Goal: Information Seeking & Learning: Check status

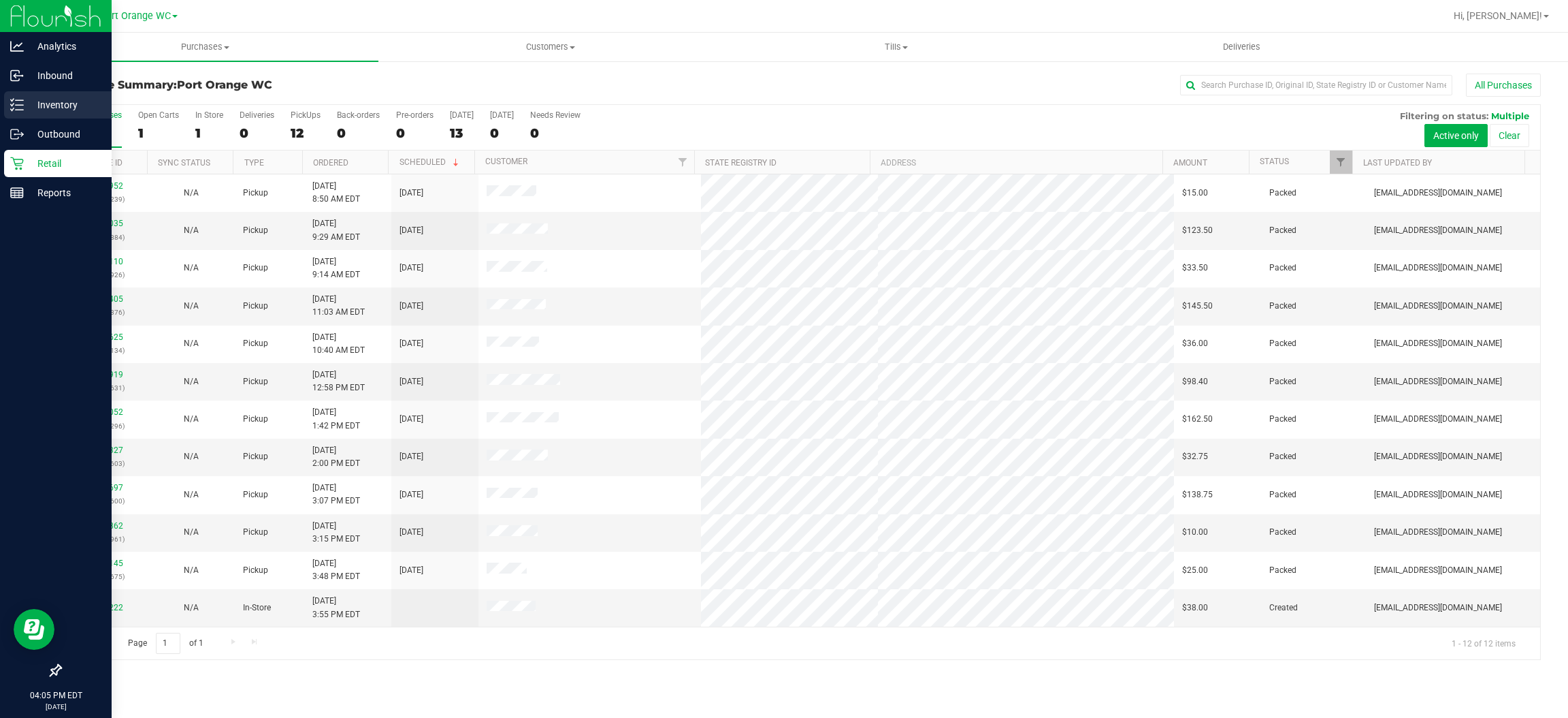
click at [37, 103] on p "Inventory" at bounding box center [65, 105] width 82 height 16
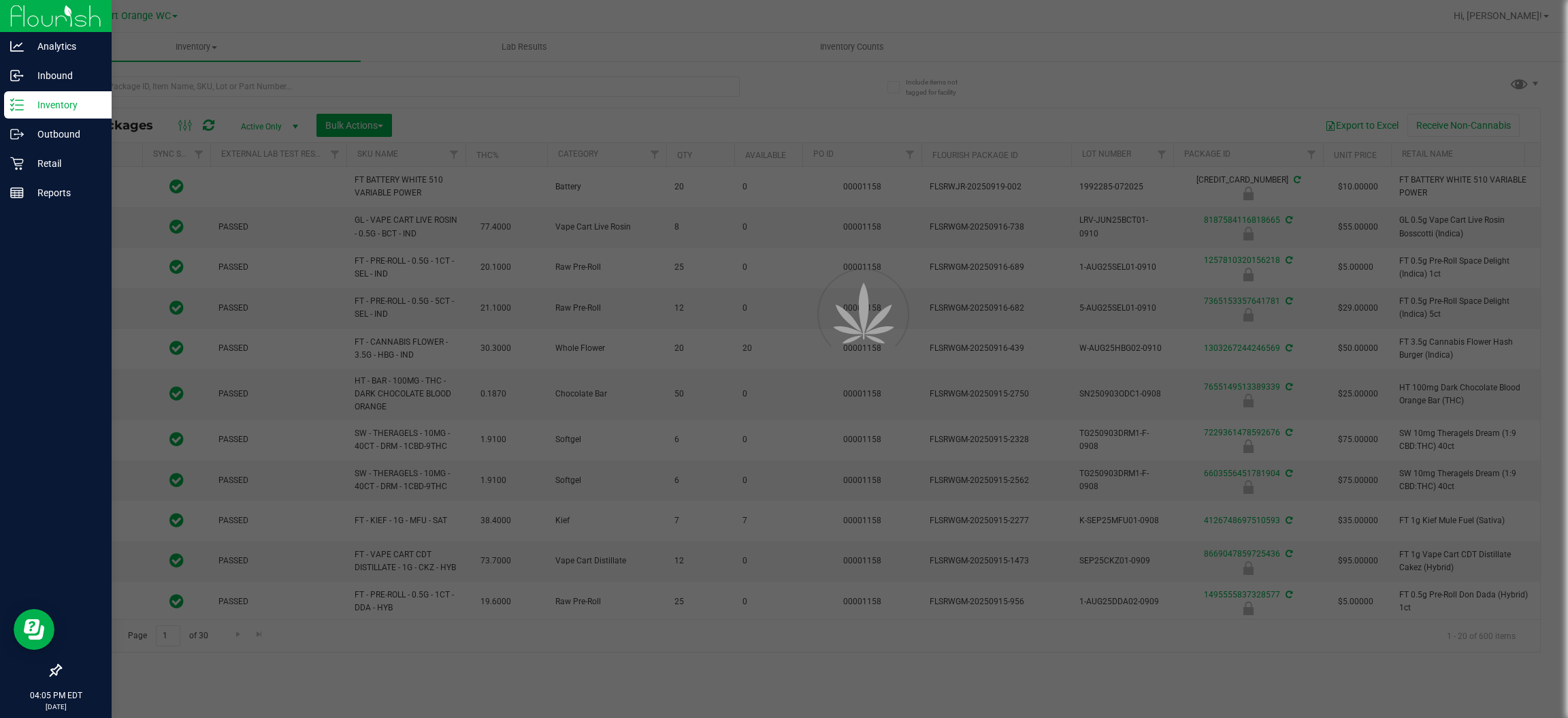
type input "2026-03-16"
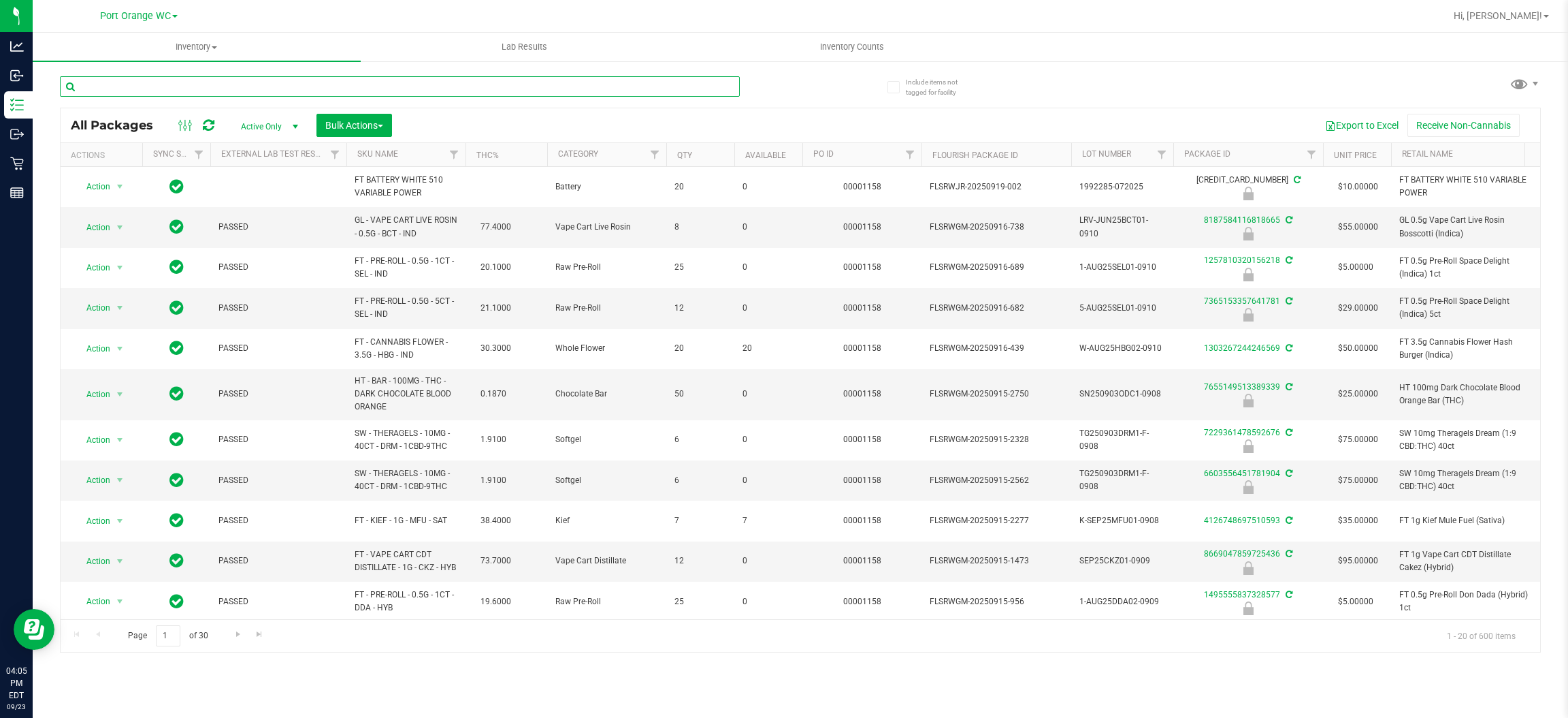
click at [133, 81] on input "text" at bounding box center [400, 86] width 680 height 20
type input "[CREDIT_CARD_NUMBER]"
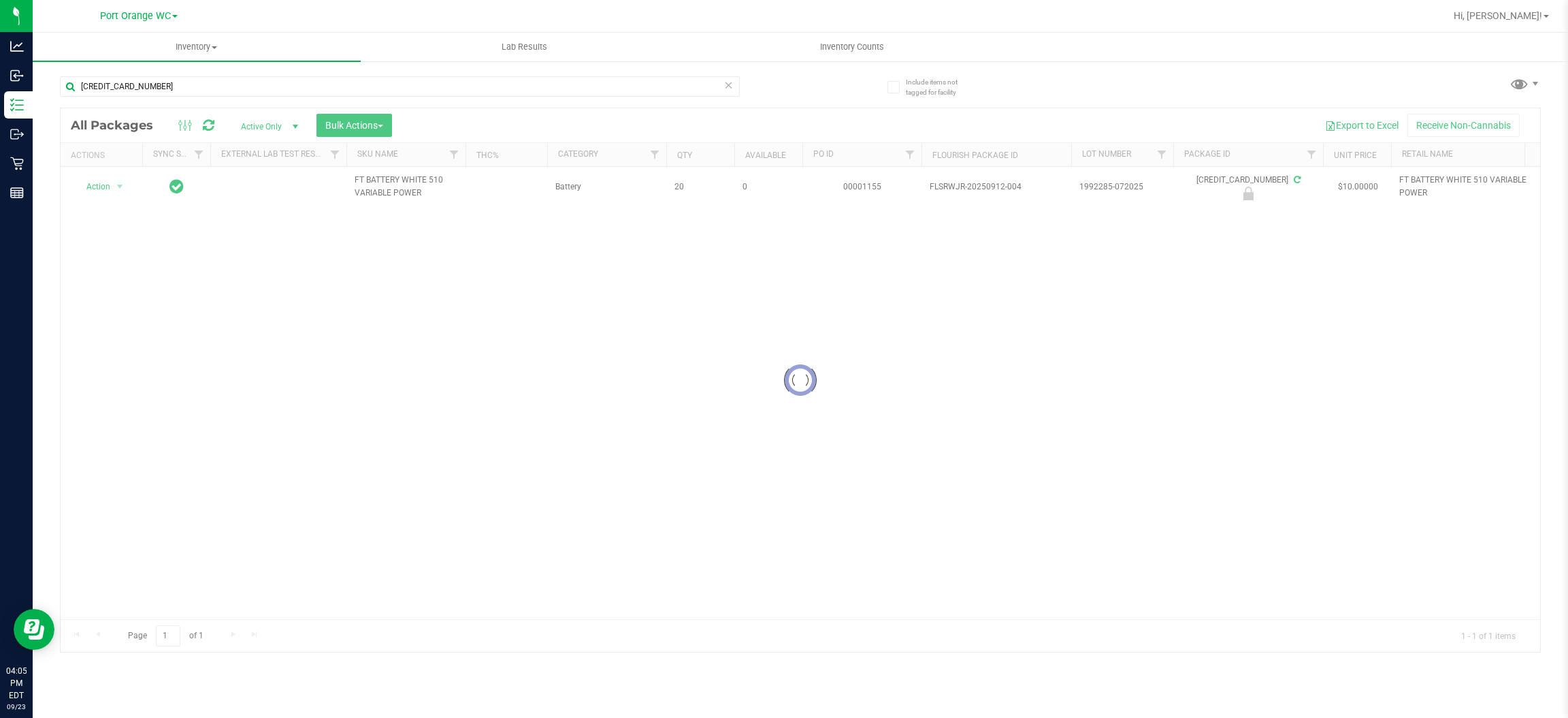
click at [102, 185] on div at bounding box center [800, 379] width 1480 height 543
click at [104, 205] on div at bounding box center [800, 379] width 1480 height 543
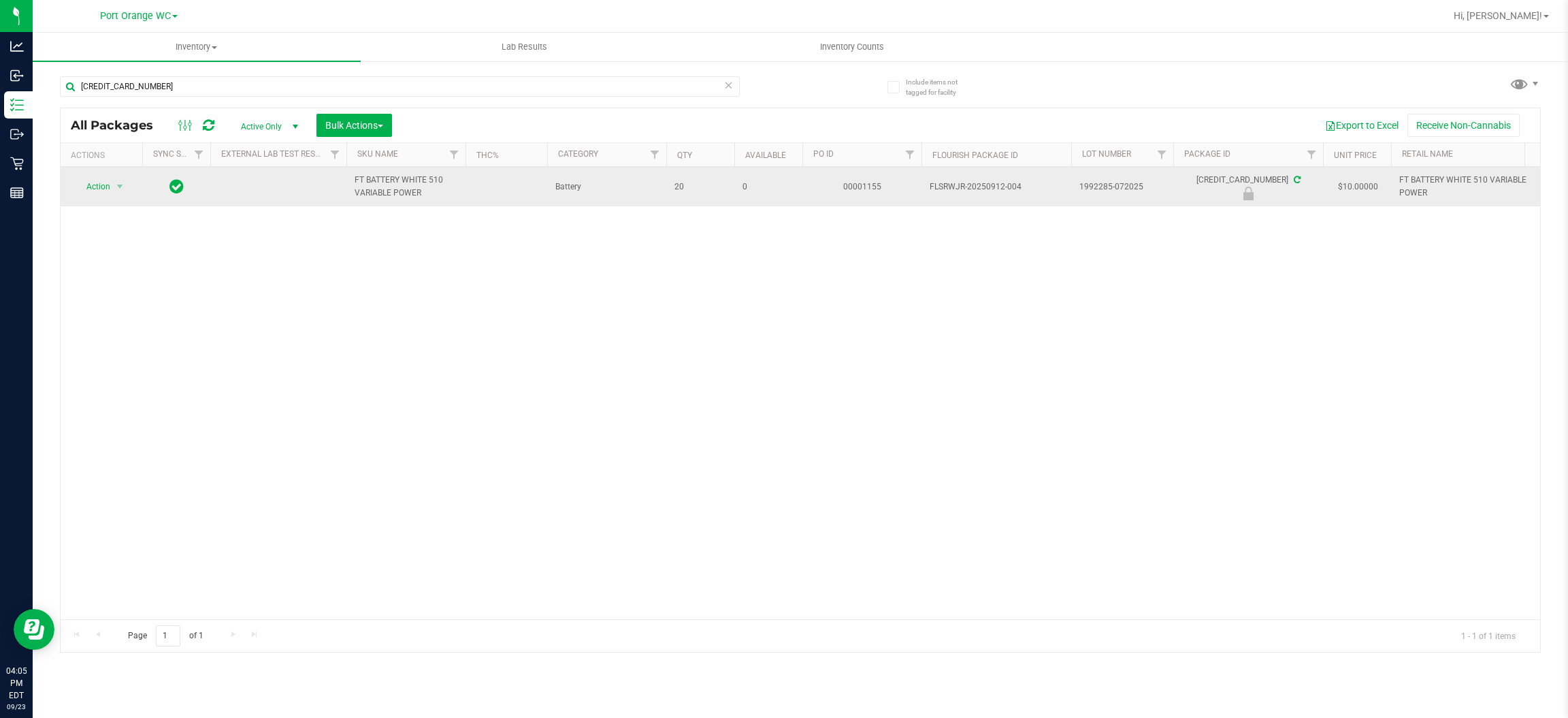
click at [95, 193] on span "Action" at bounding box center [93, 187] width 37 height 19
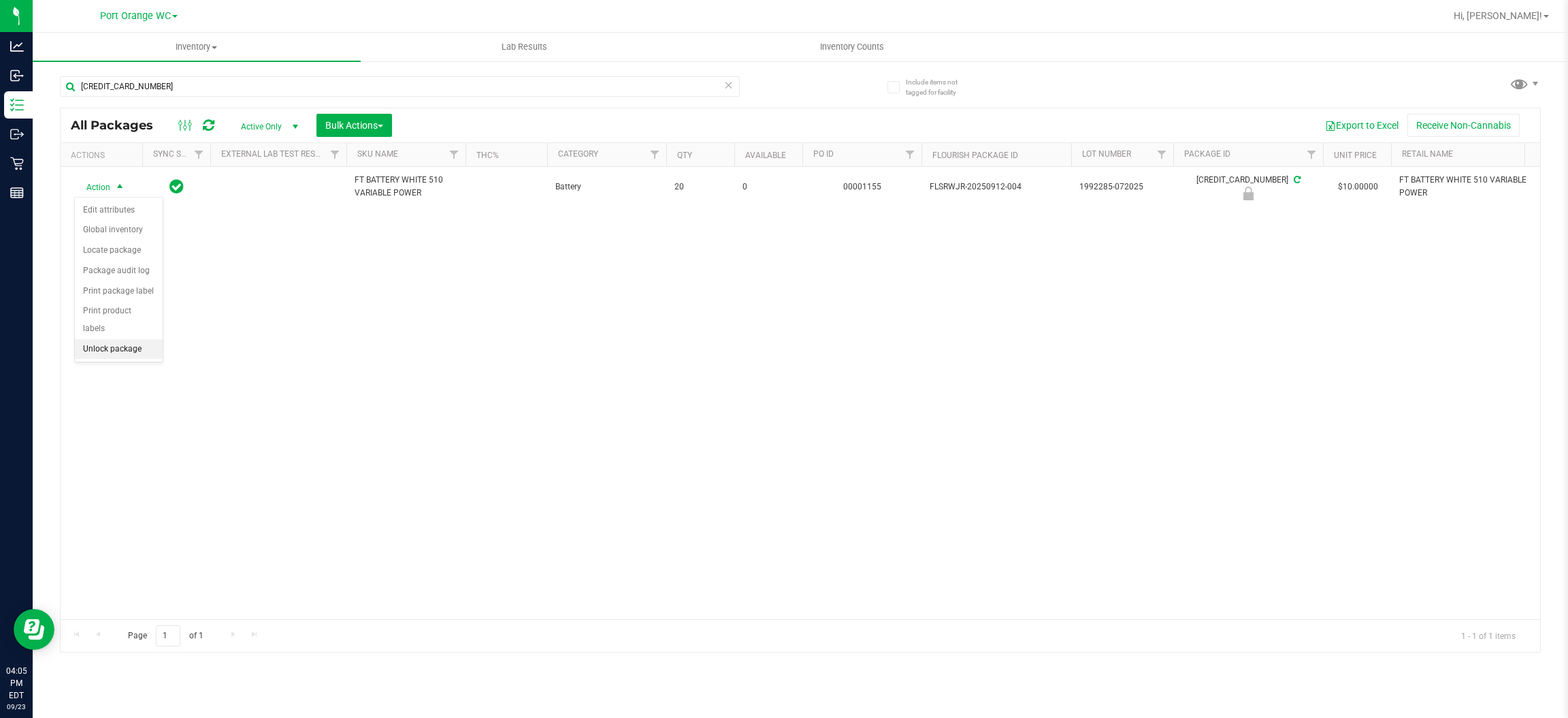
click at [97, 339] on li "Unlock package" at bounding box center [119, 349] width 88 height 20
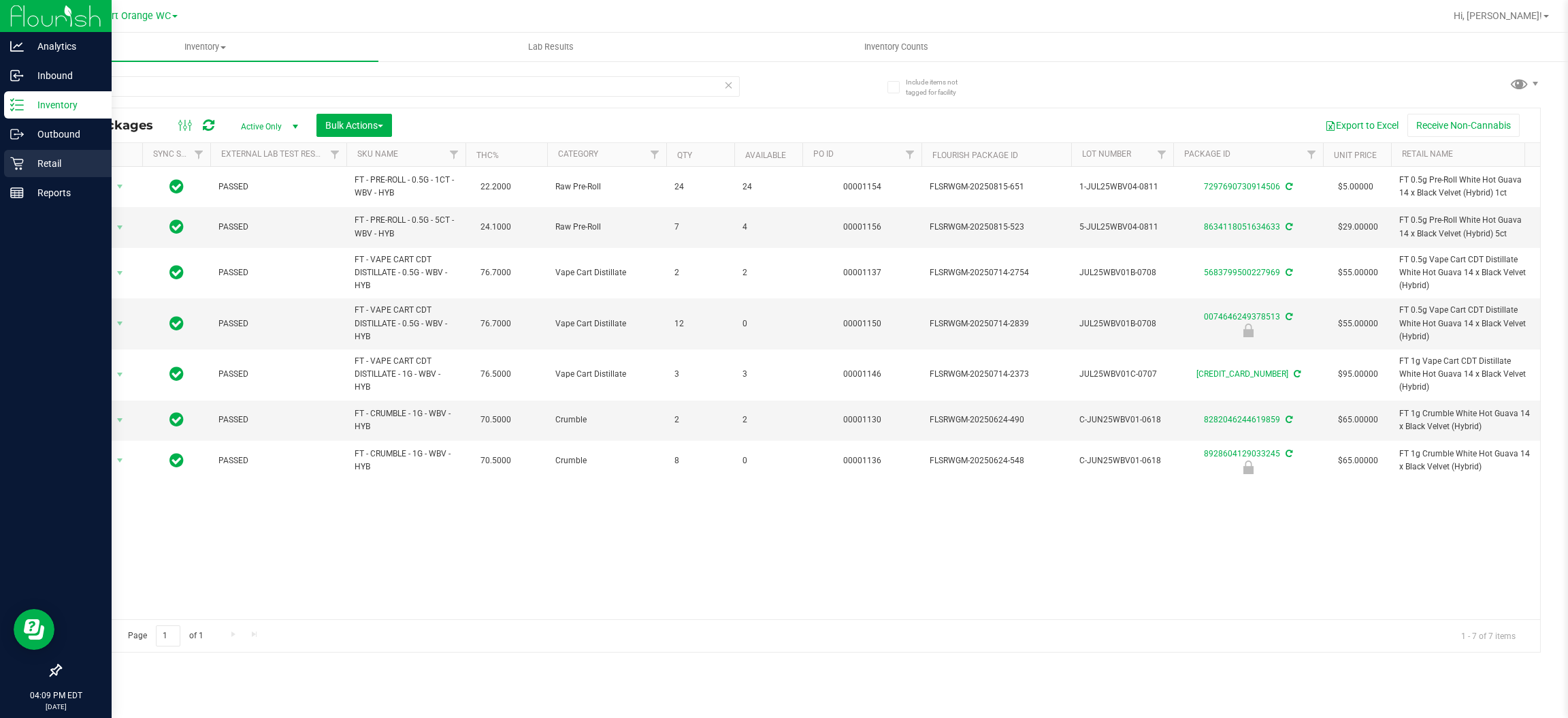
click at [3, 175] on link "Retail" at bounding box center [56, 164] width 112 height 29
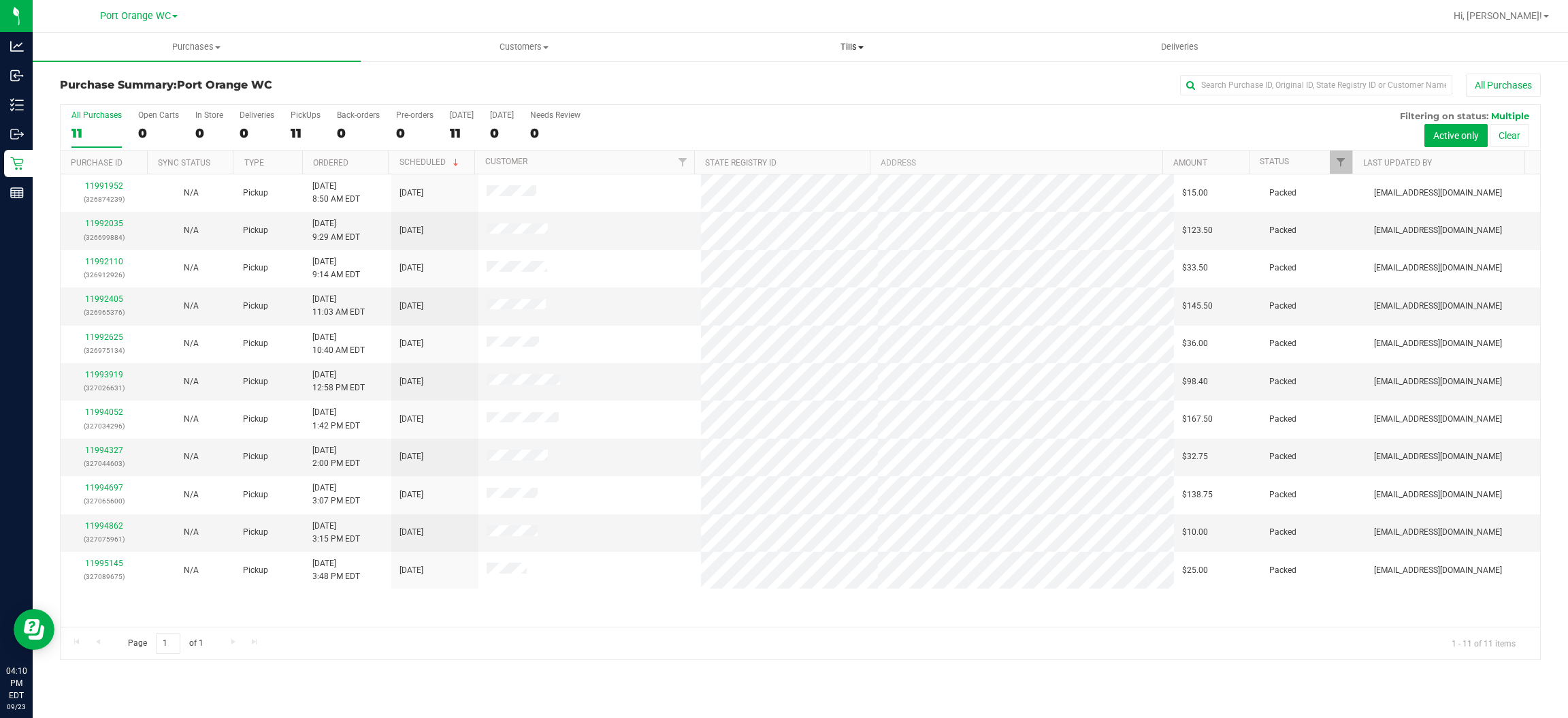
click at [804, 45] on span "Tills" at bounding box center [852, 47] width 327 height 12
click at [761, 81] on span "Manage tills" at bounding box center [734, 82] width 92 height 11
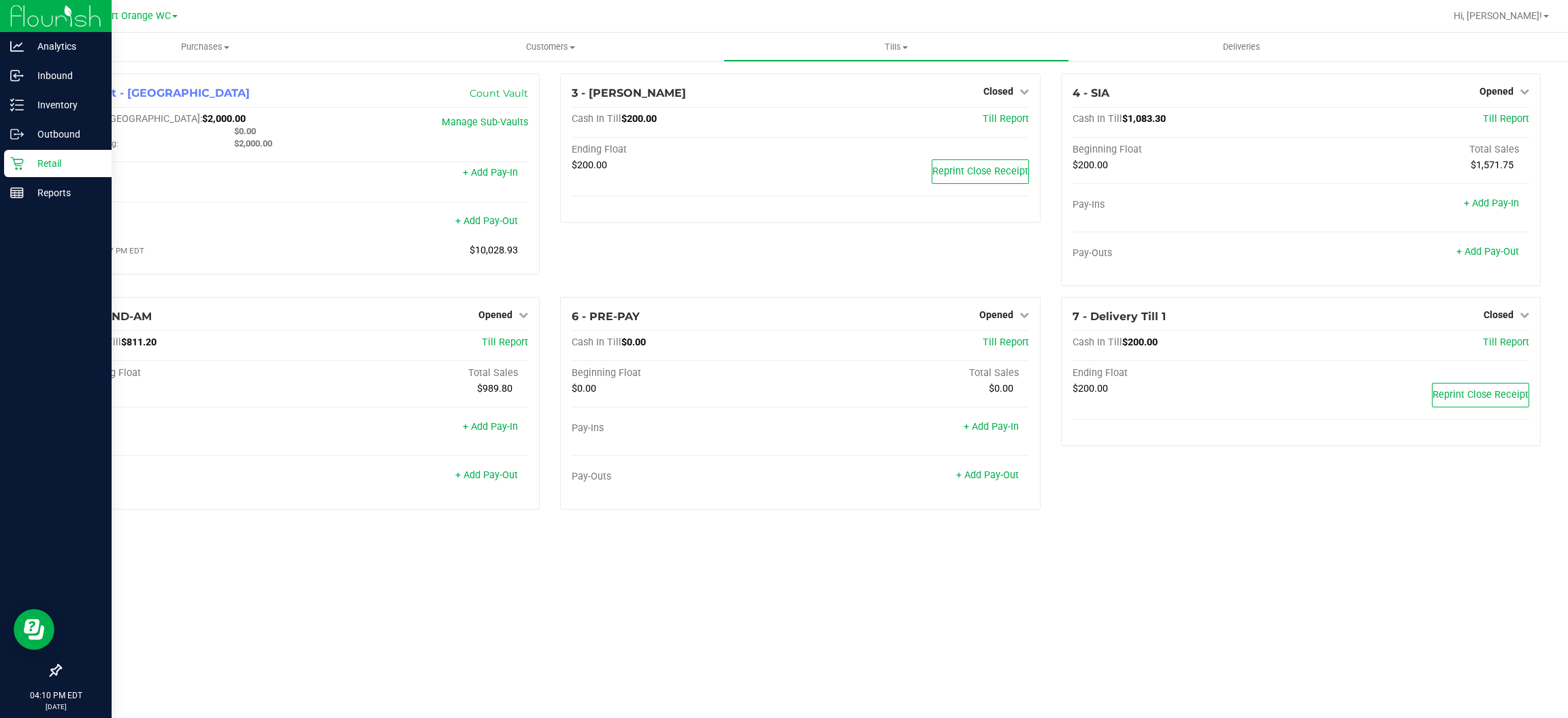
click at [37, 171] on div "Retail" at bounding box center [58, 163] width 107 height 28
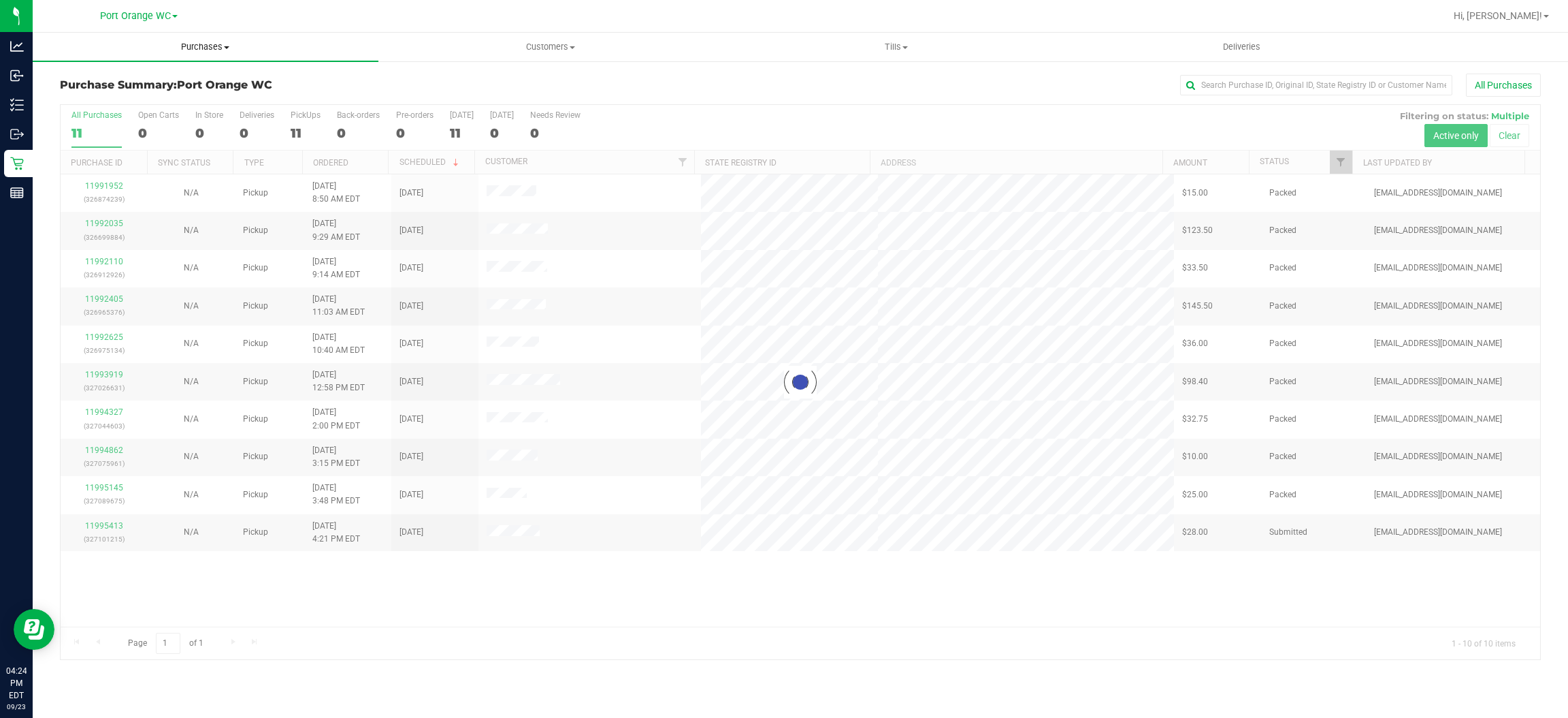
click at [198, 39] on uib-tab-heading "Purchases Summary of purchases Fulfillment All purchases" at bounding box center [205, 47] width 345 height 28
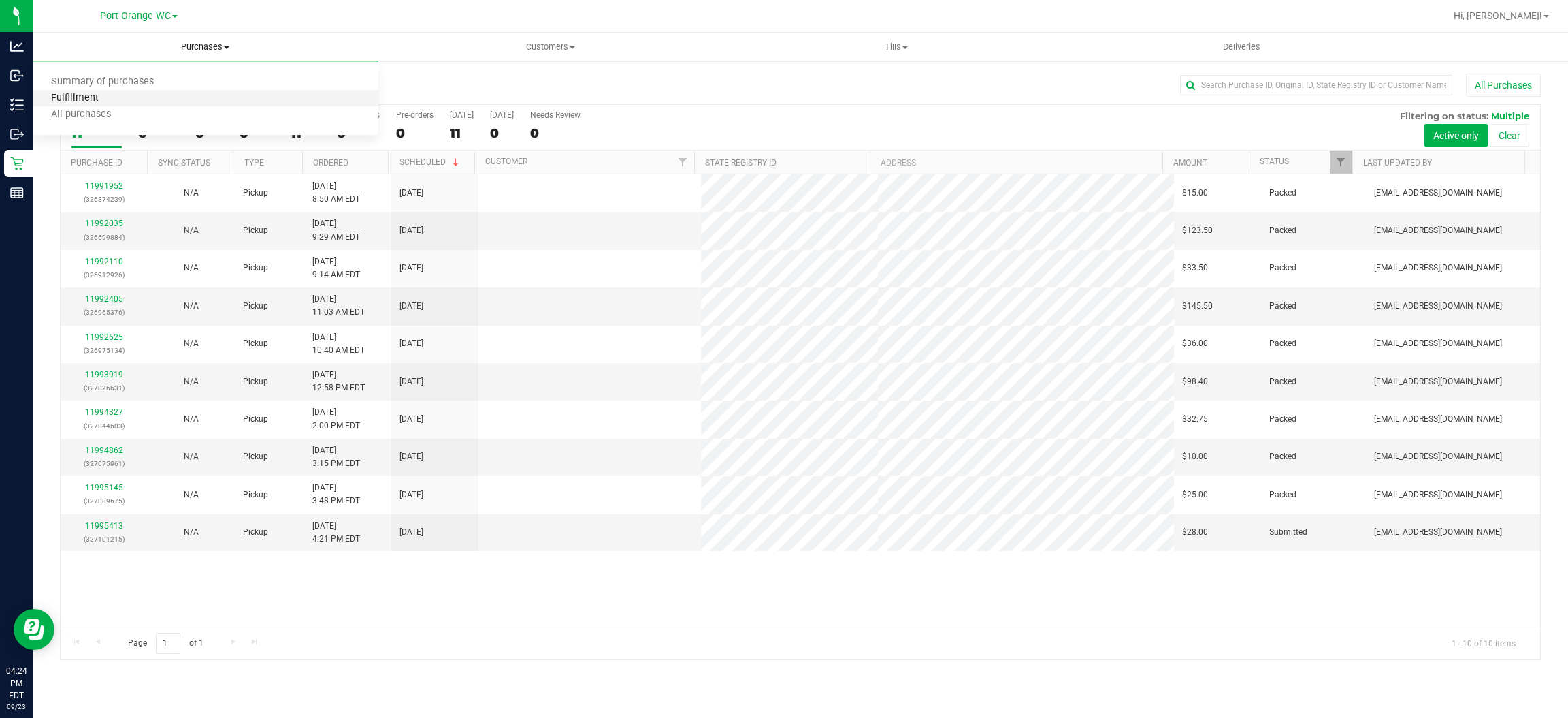
click at [69, 95] on span "Fulfillment" at bounding box center [74, 98] width 84 height 11
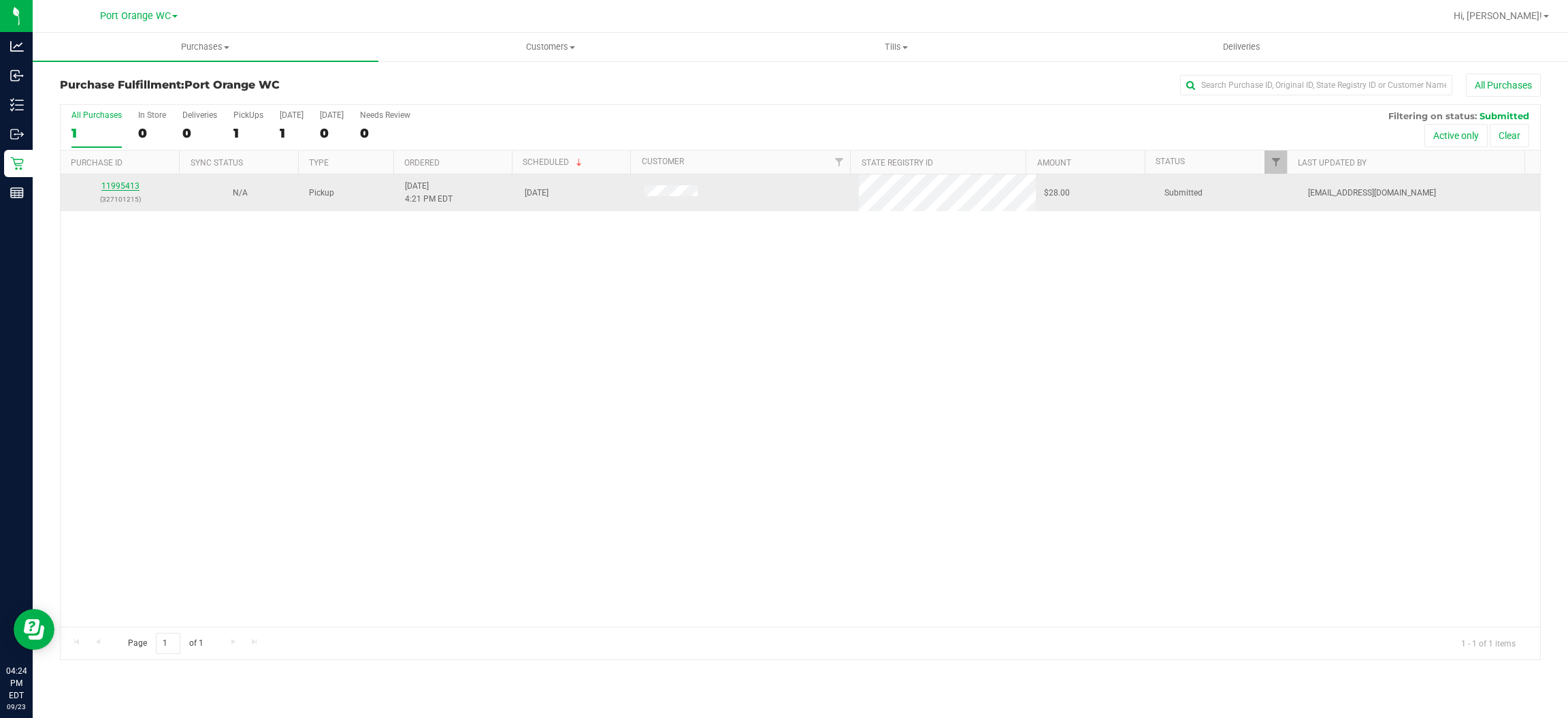
click at [128, 188] on link "11995413" at bounding box center [121, 185] width 38 height 9
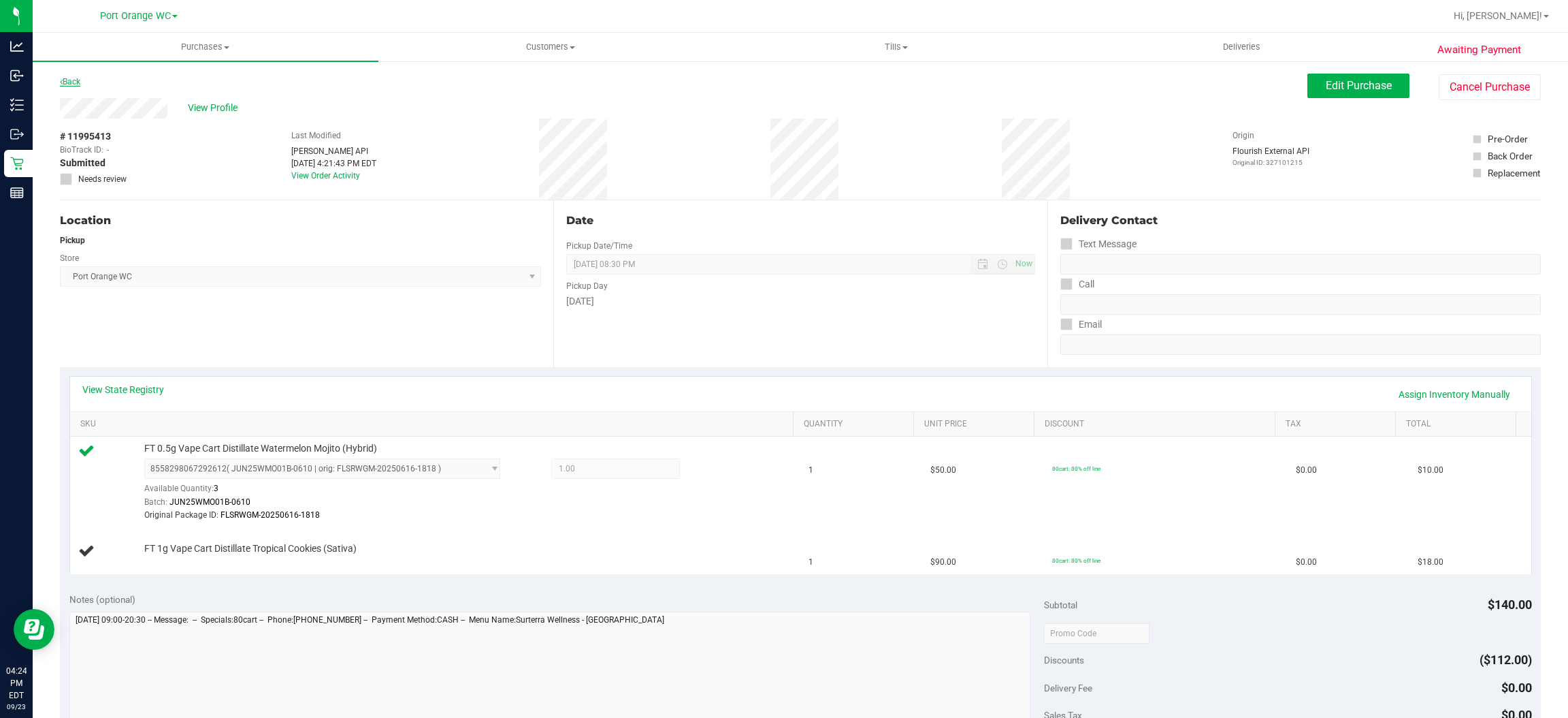
click at [75, 77] on link "Back" at bounding box center [70, 81] width 20 height 9
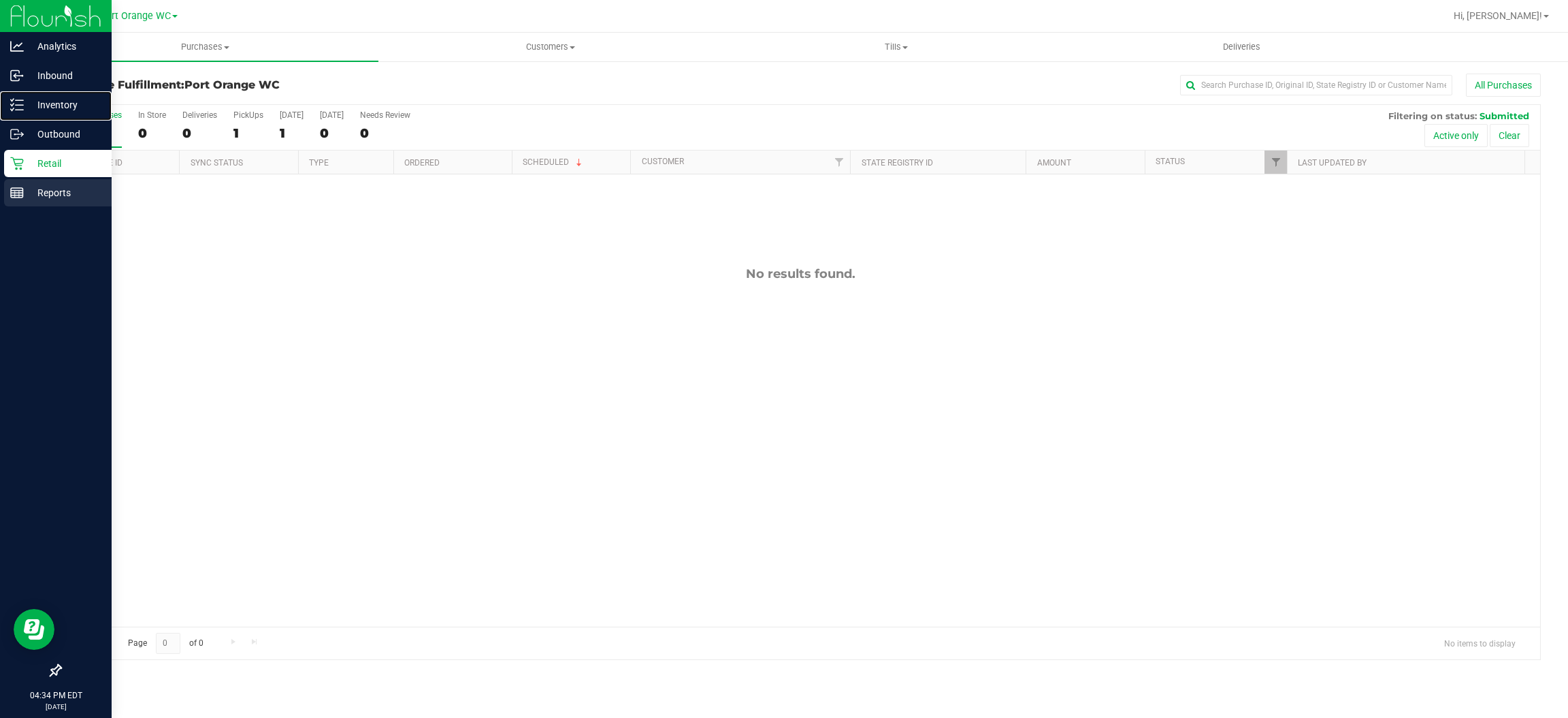
click at [17, 193] on line at bounding box center [16, 193] width 12 height 0
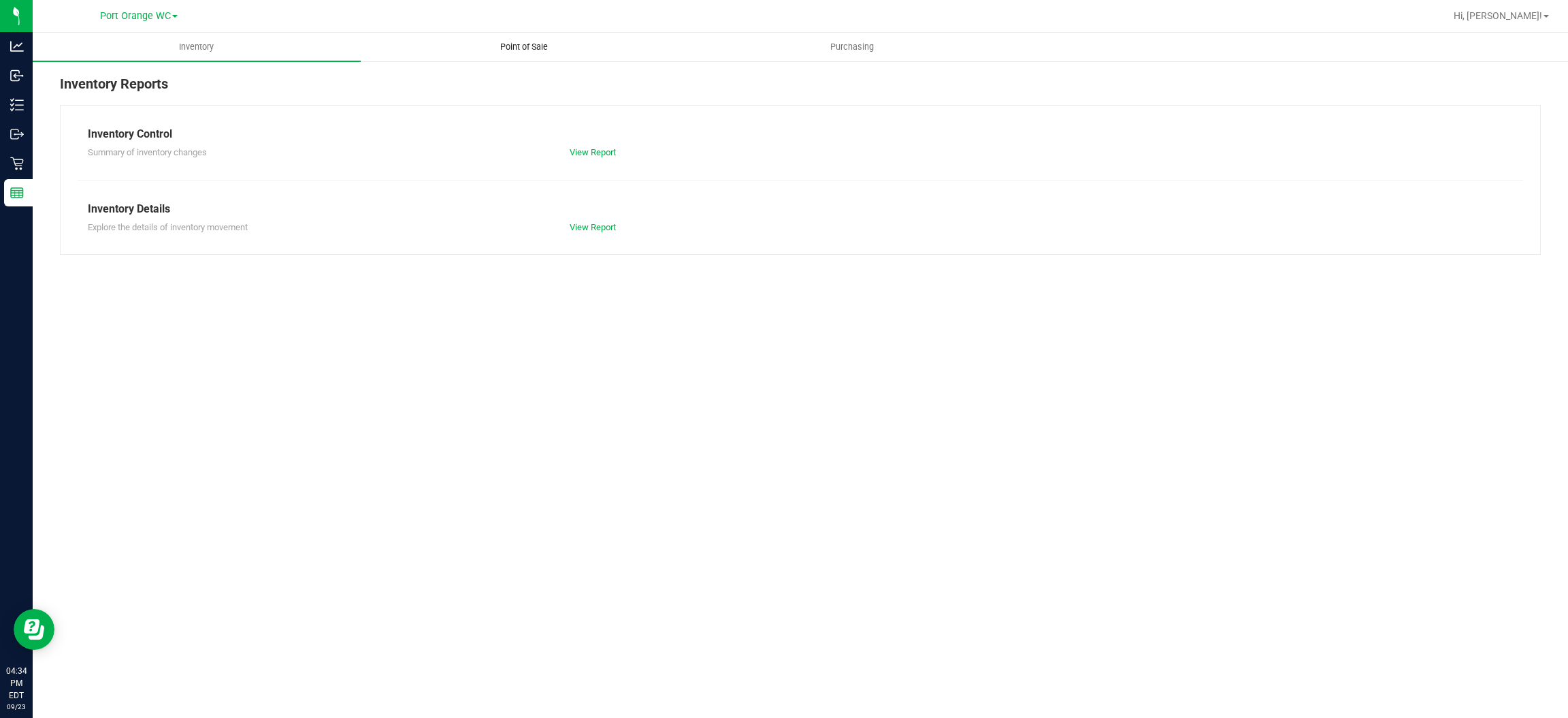
click at [529, 50] on span "Point of Sale" at bounding box center [523, 47] width 84 height 12
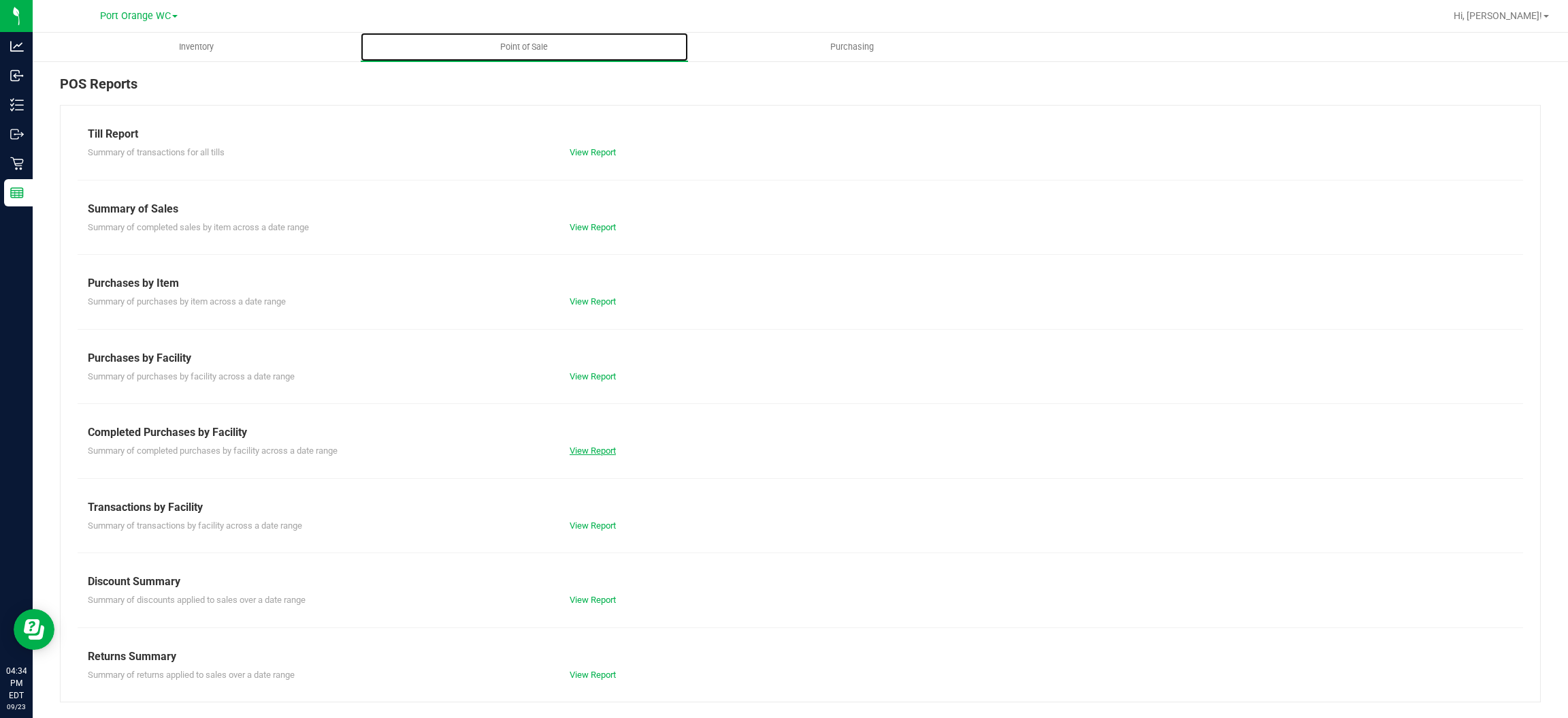
click at [610, 450] on link "View Report" at bounding box center [593, 450] width 47 height 10
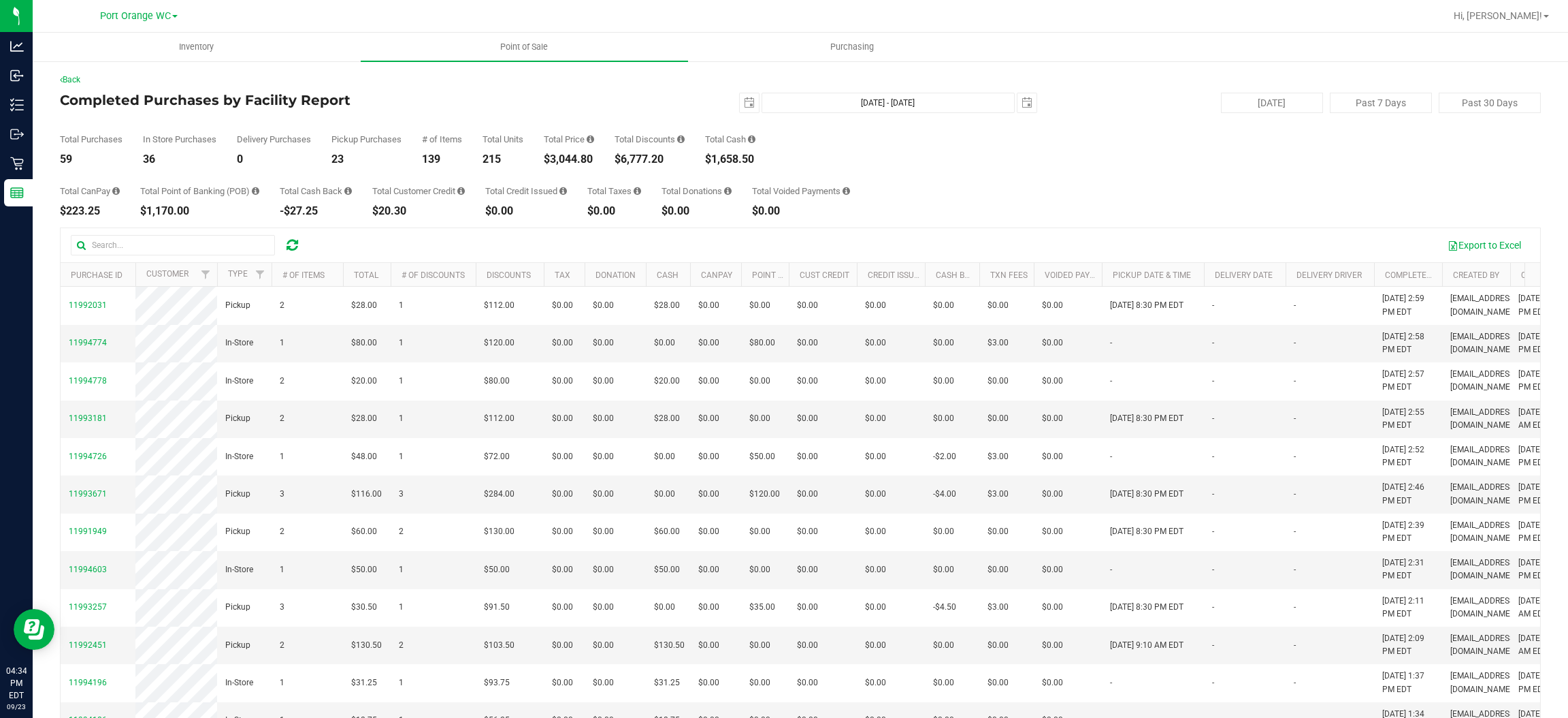
scroll to position [69, 0]
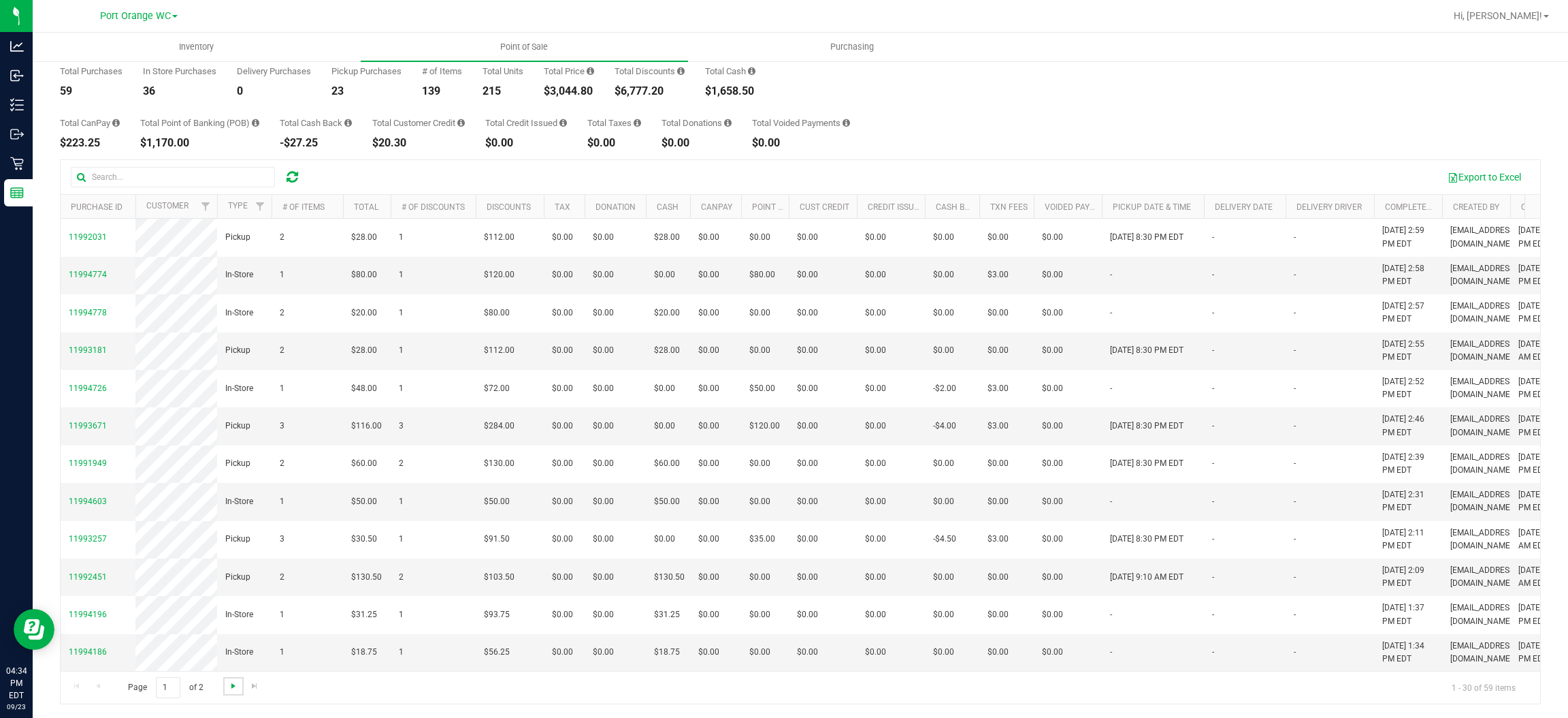
click at [232, 685] on span "Go to the next page" at bounding box center [233, 685] width 11 height 11
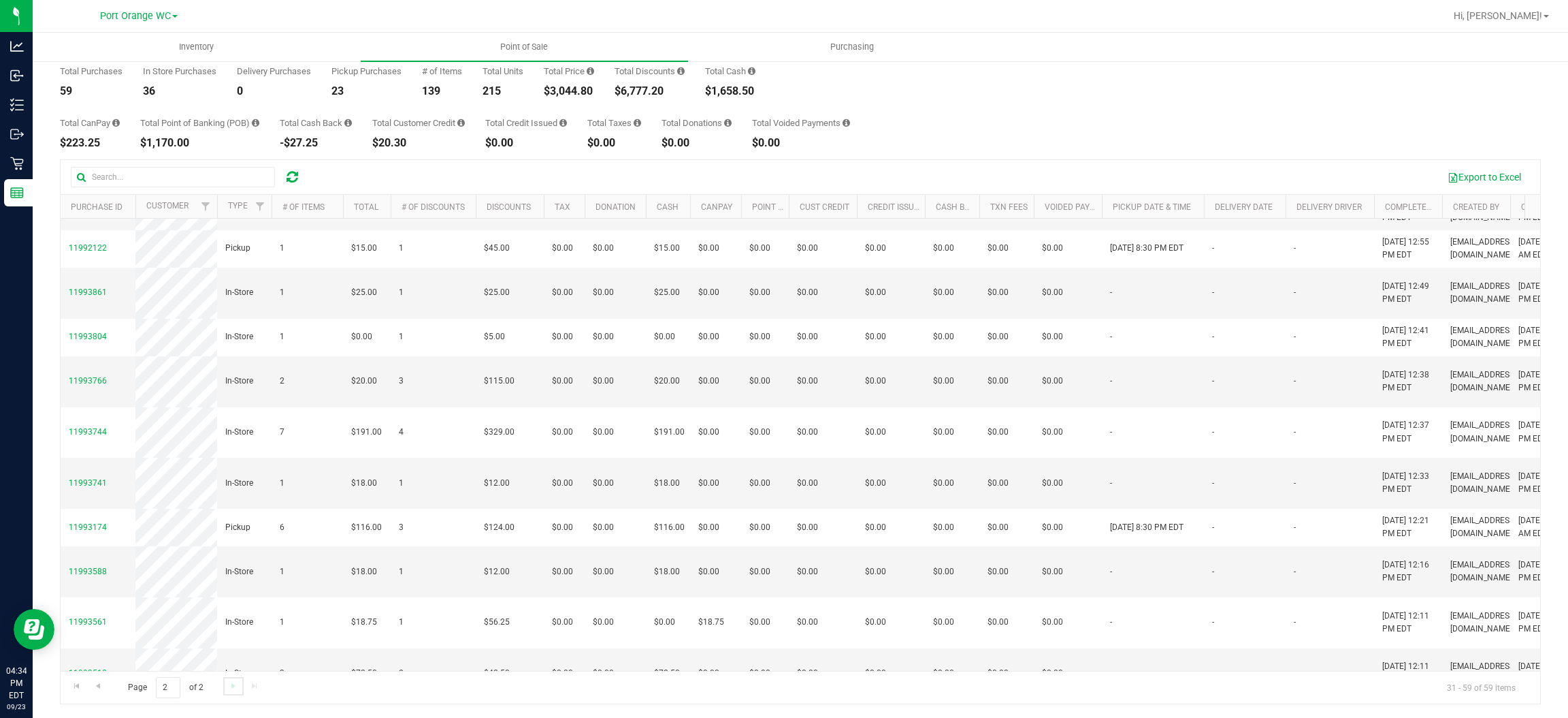
scroll to position [0, 0]
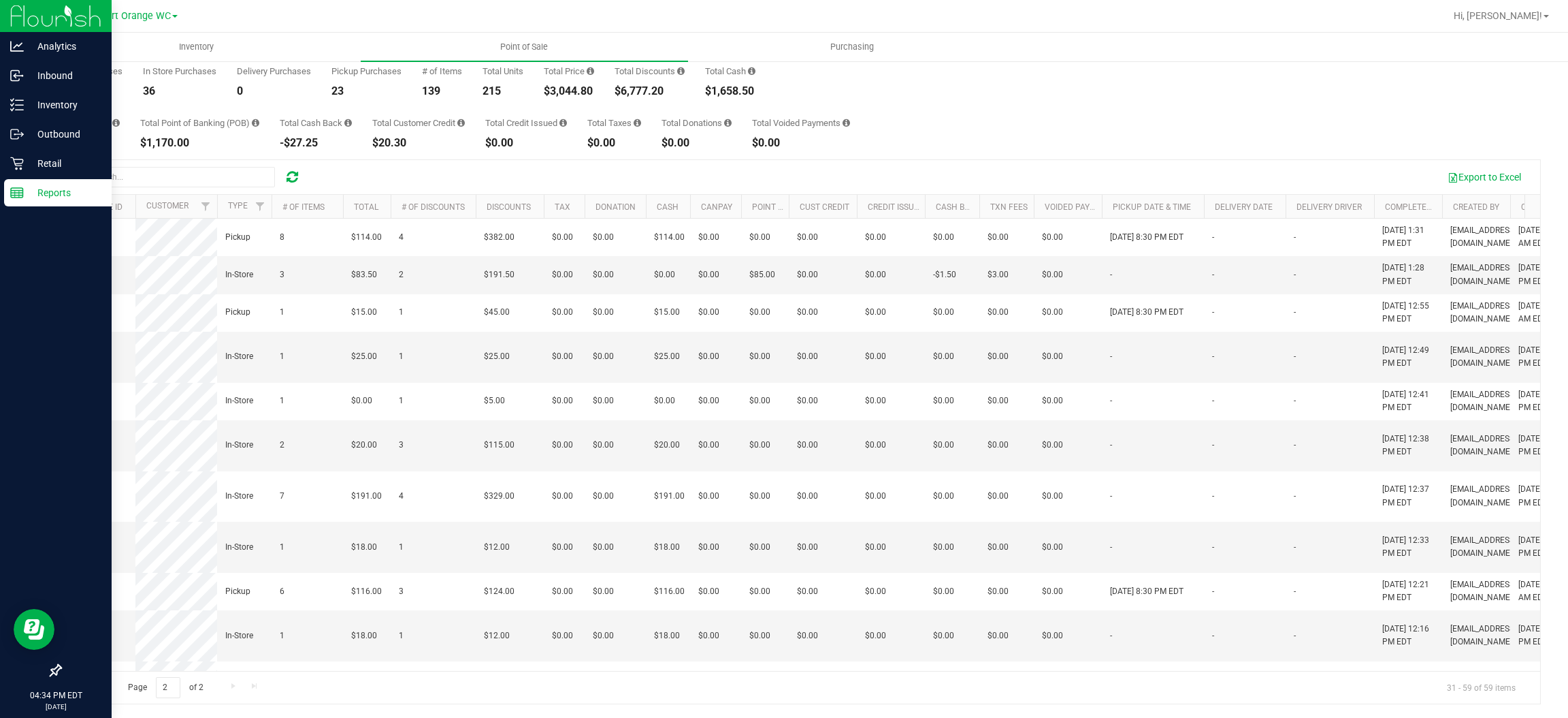
click at [16, 191] on line at bounding box center [16, 191] width 12 height 0
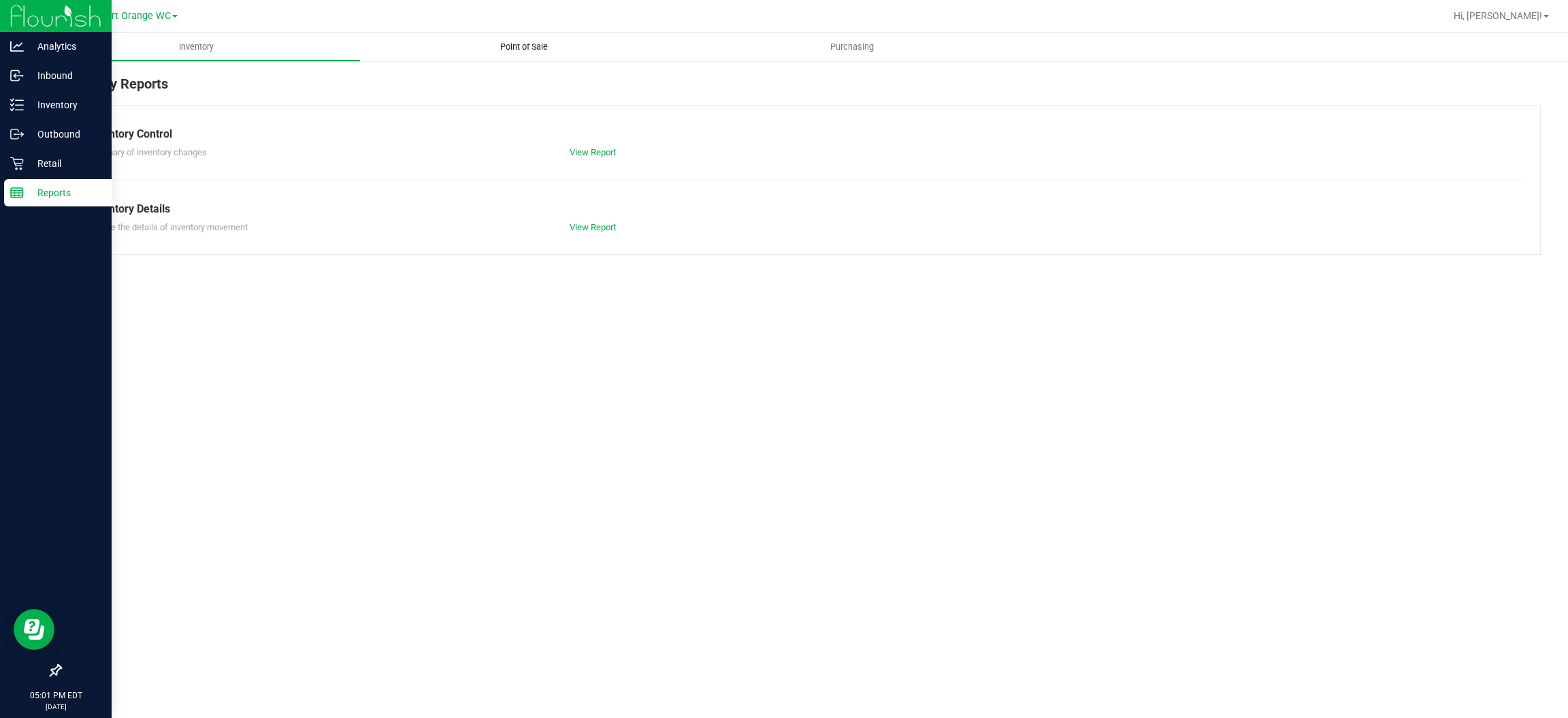
click at [540, 47] on span "Point of Sale" at bounding box center [523, 47] width 84 height 12
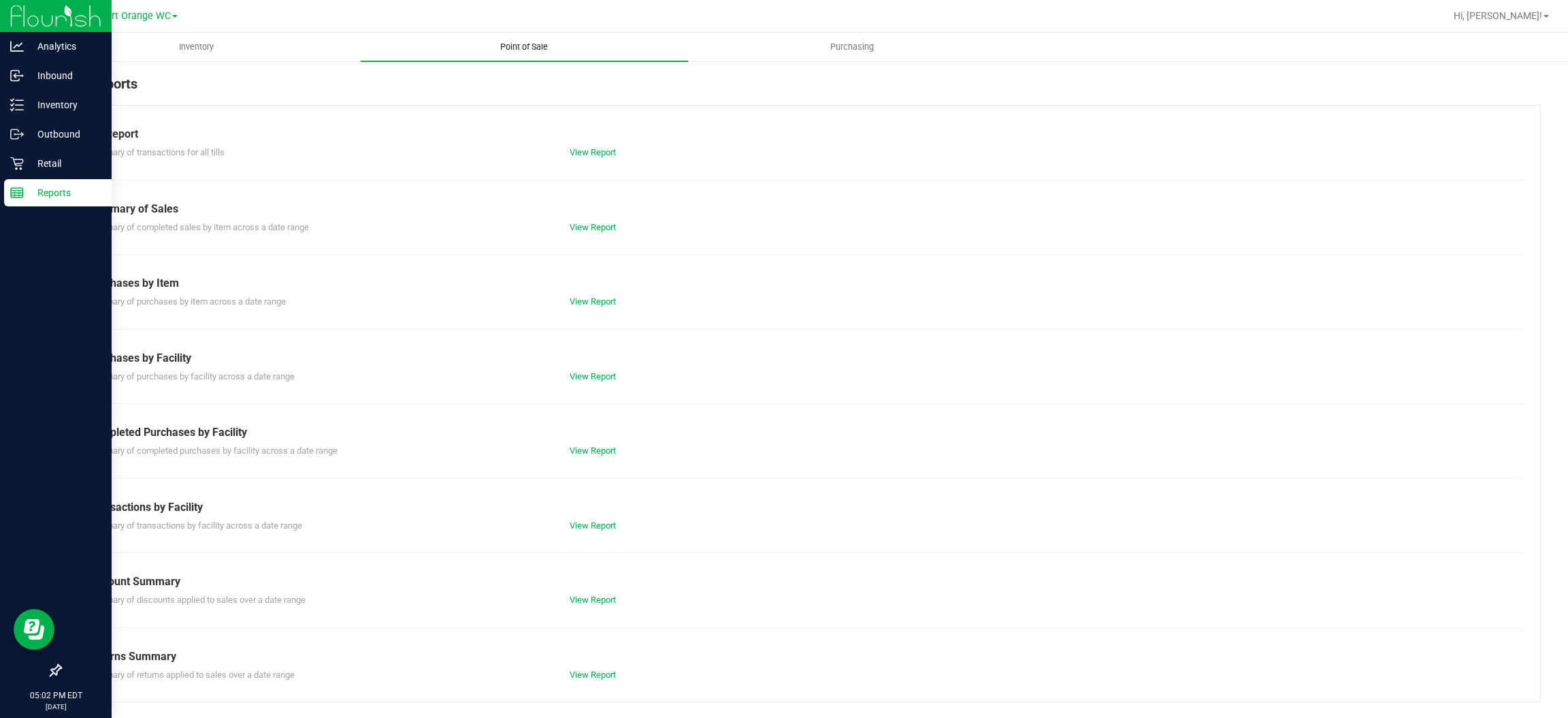
click at [597, 450] on link "View Report" at bounding box center [593, 450] width 47 height 10
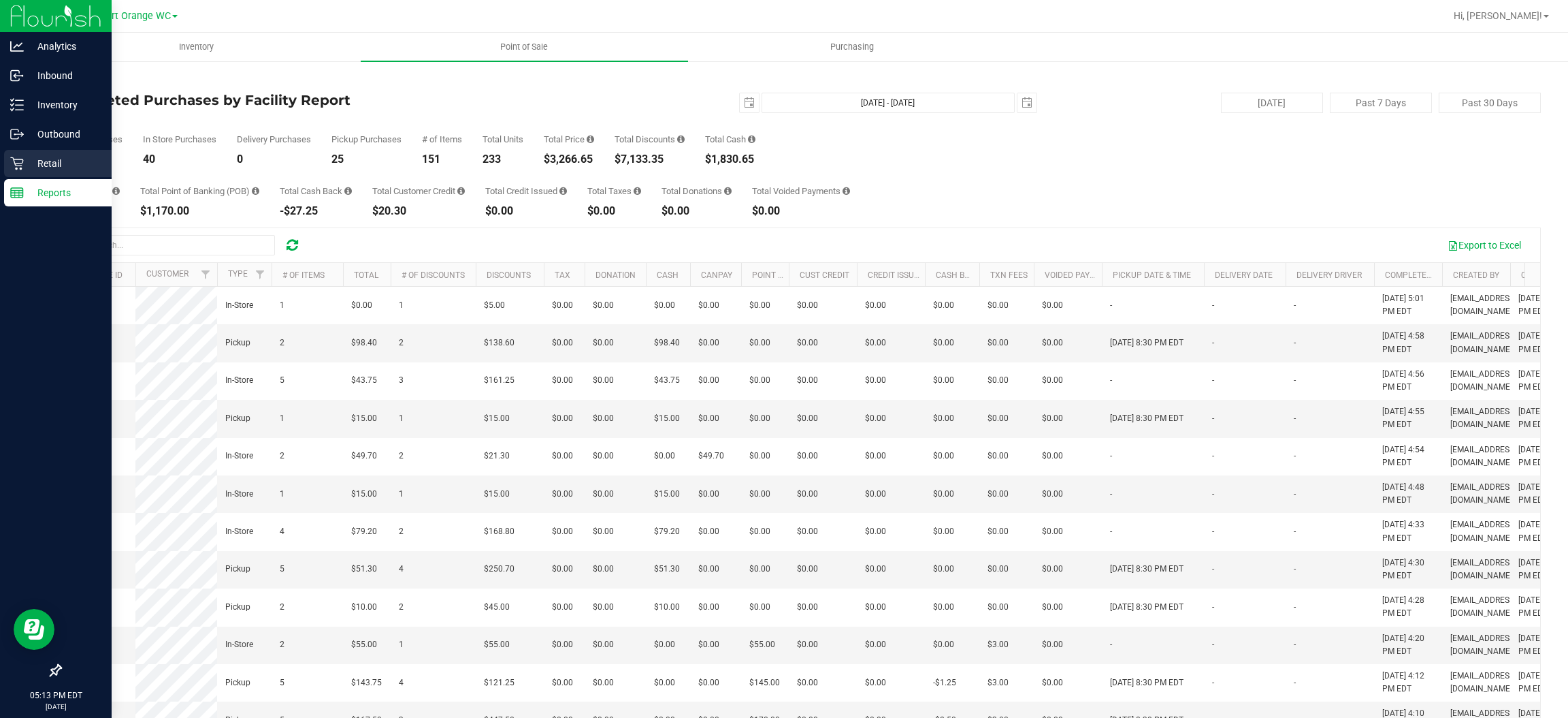
click at [47, 169] on p "Retail" at bounding box center [65, 163] width 82 height 16
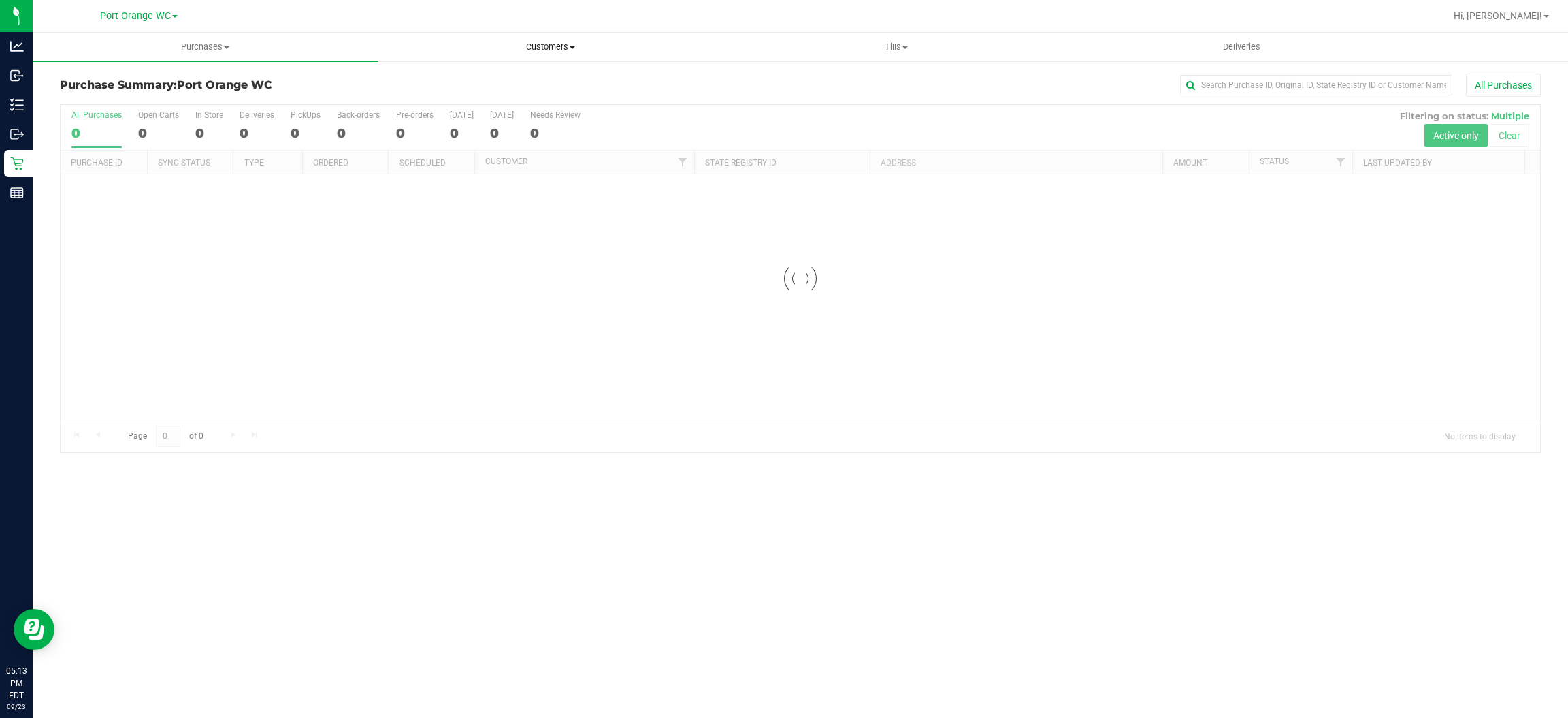
click at [544, 47] on span "Customers" at bounding box center [552, 47] width 345 height 12
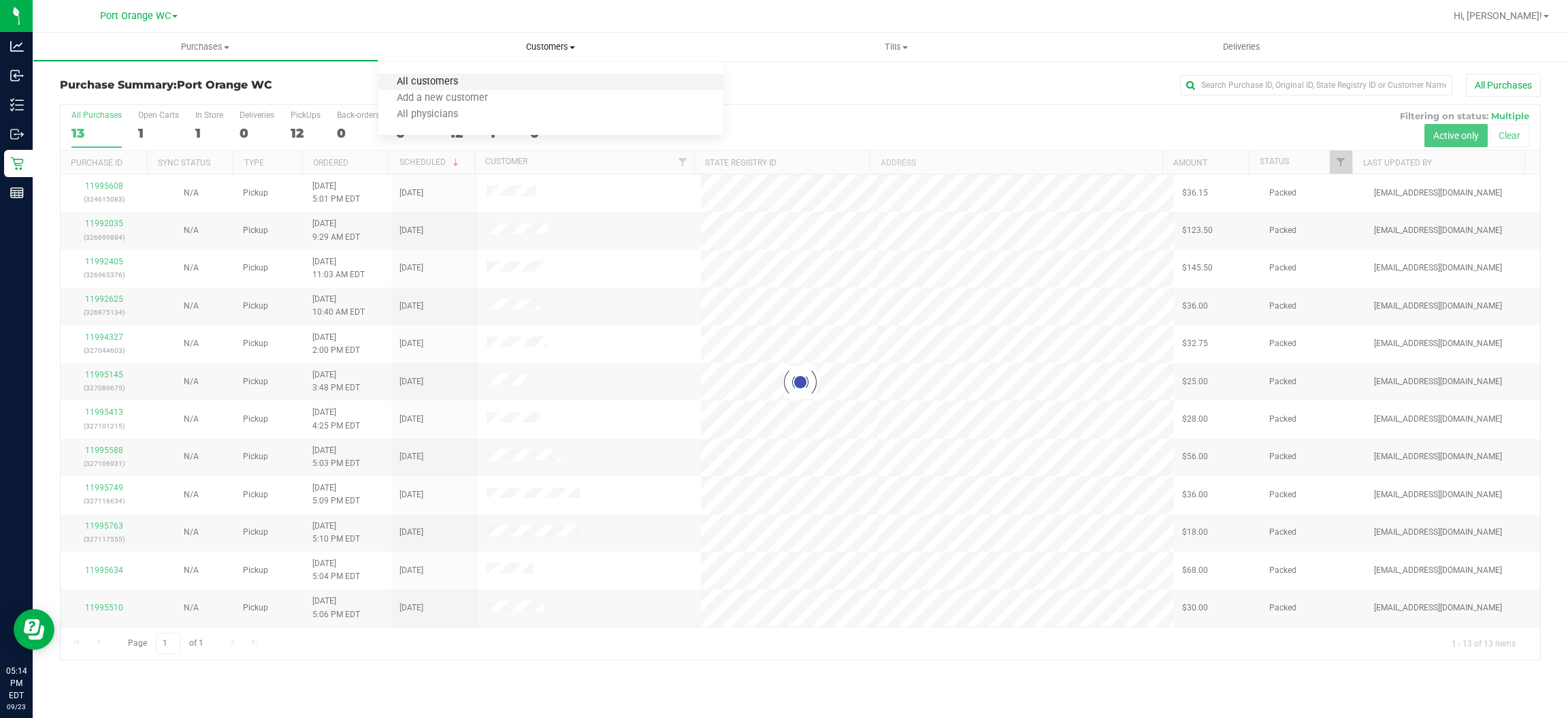
click at [442, 78] on span "All customers" at bounding box center [427, 82] width 98 height 11
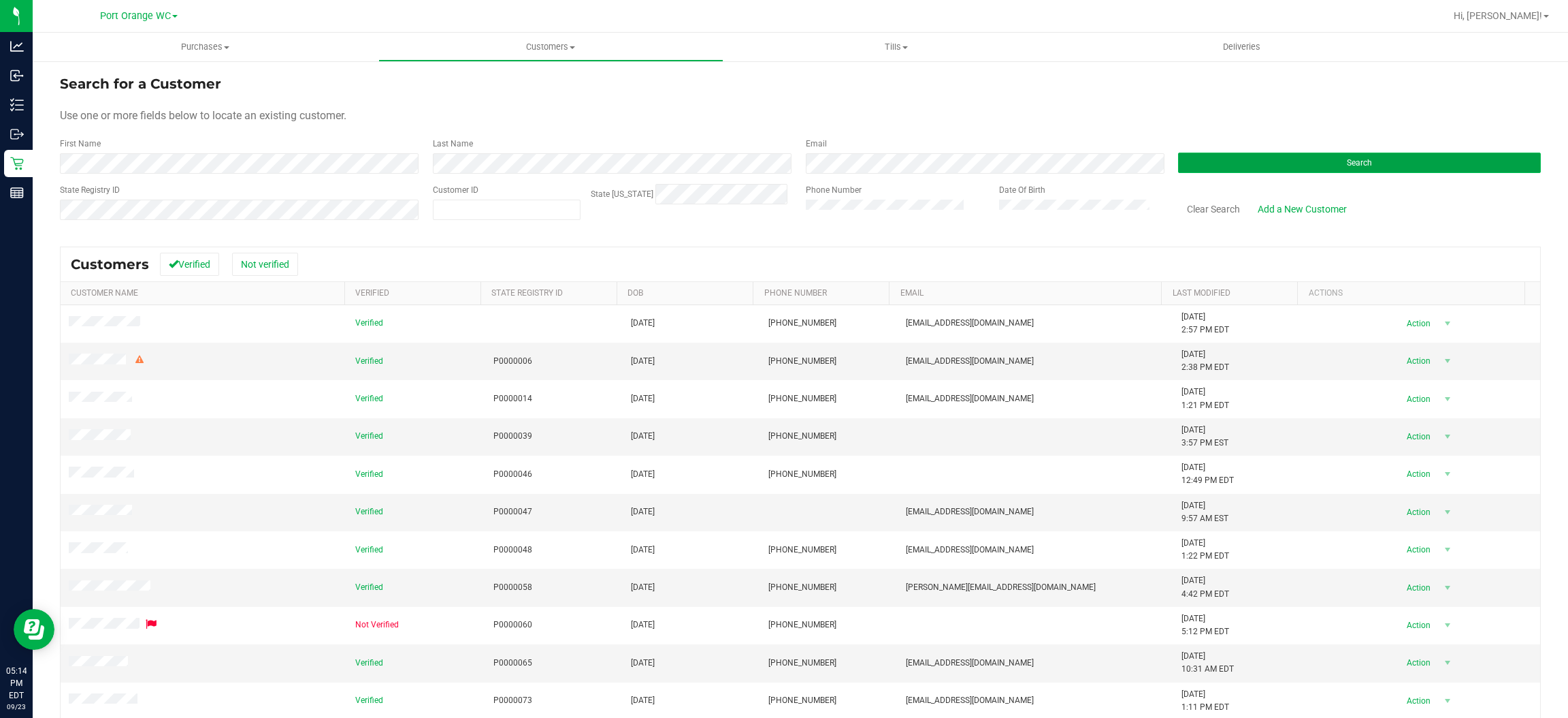
click at [1358, 161] on button "Search" at bounding box center [1360, 163] width 363 height 20
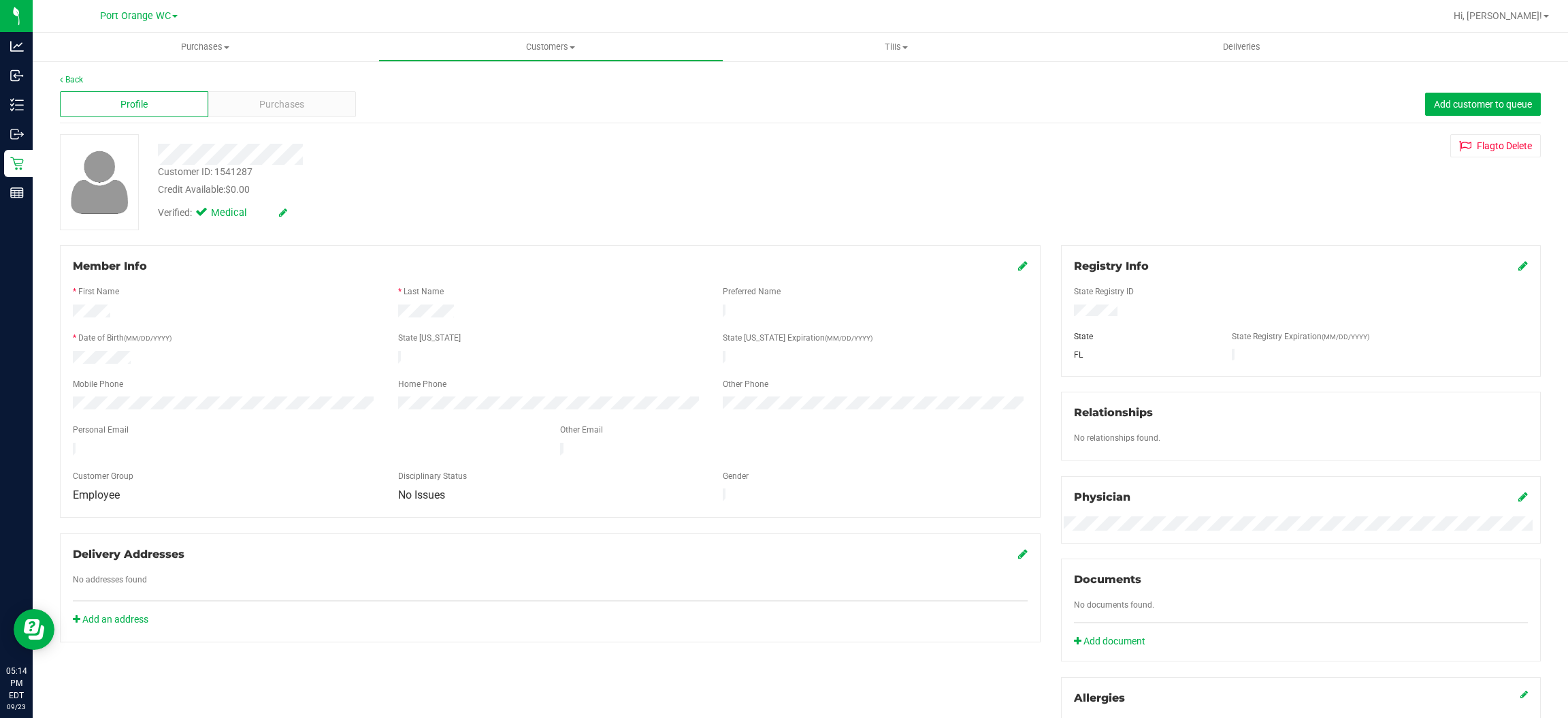
click at [281, 122] on div "Profile Purchases Add customer to queue" at bounding box center [800, 104] width 1481 height 37
click at [288, 106] on span "Purchases" at bounding box center [282, 105] width 45 height 14
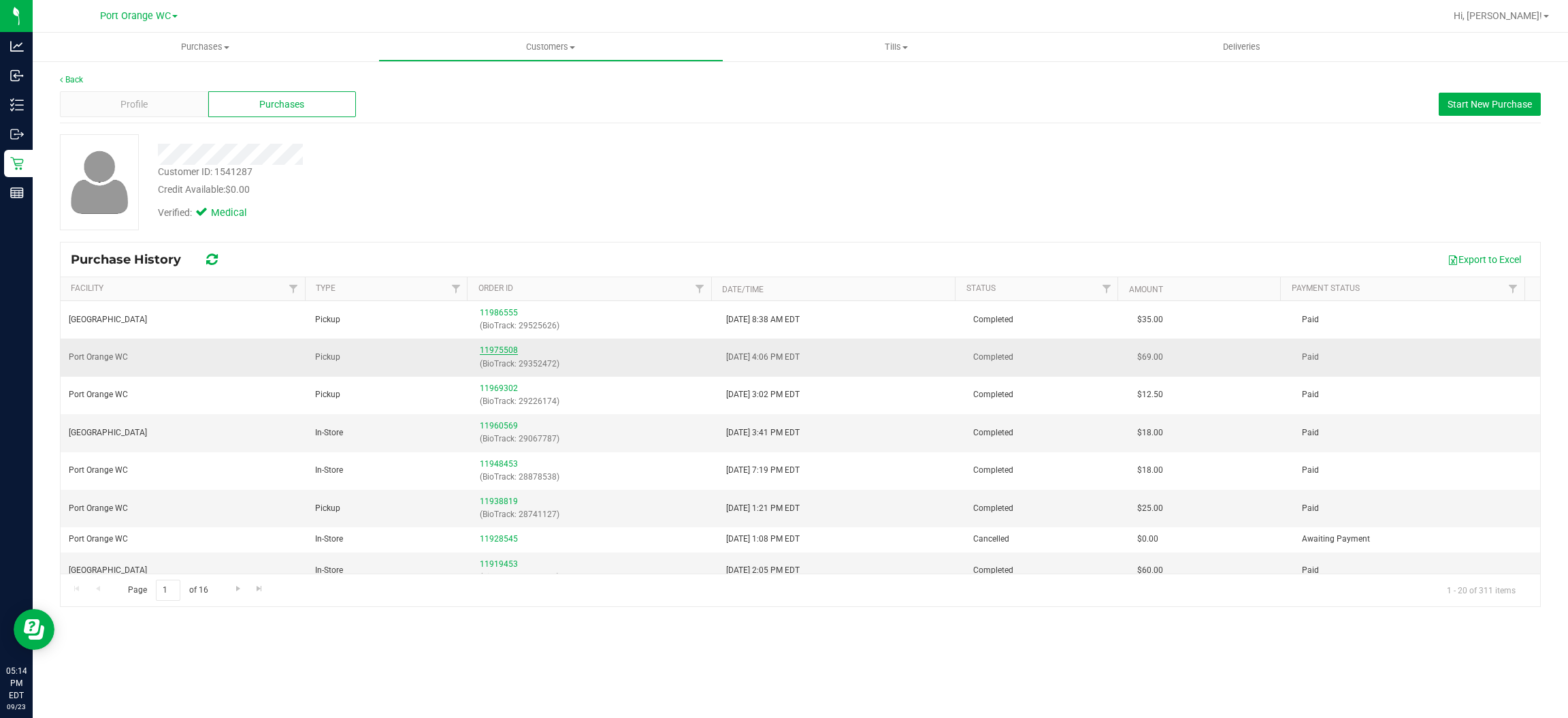
click at [499, 348] on link "11975508" at bounding box center [499, 350] width 38 height 9
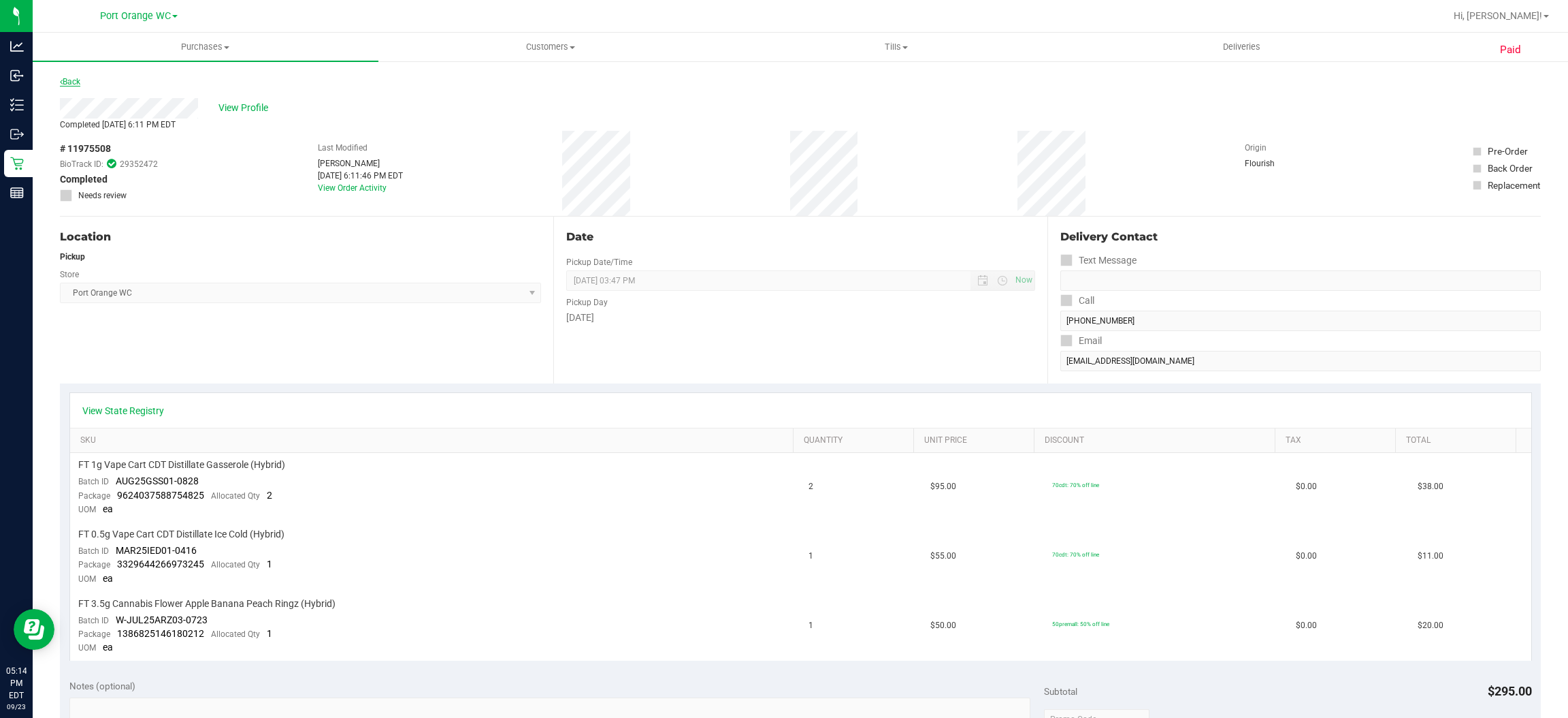
click at [66, 82] on link "Back" at bounding box center [70, 81] width 20 height 9
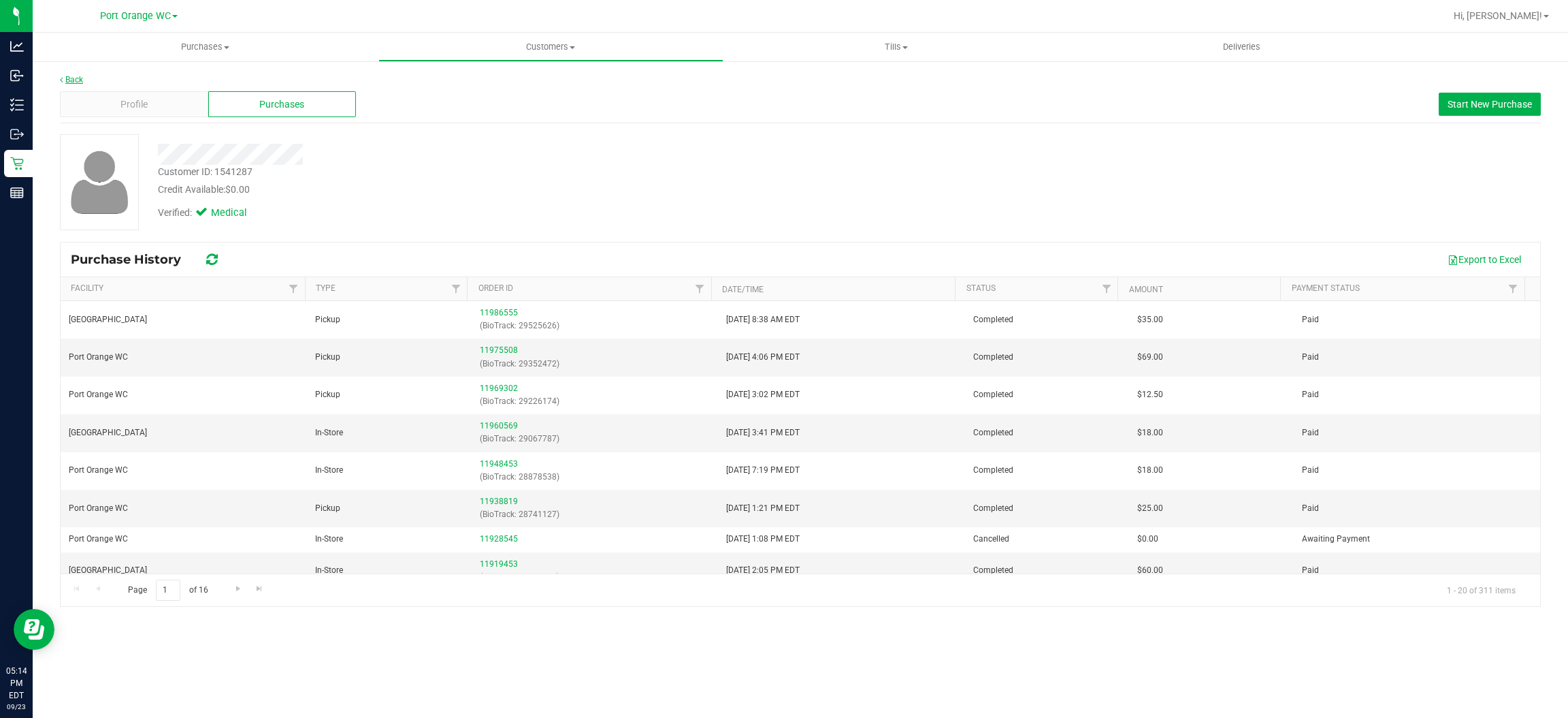
click at [83, 76] on link "Back" at bounding box center [71, 79] width 23 height 9
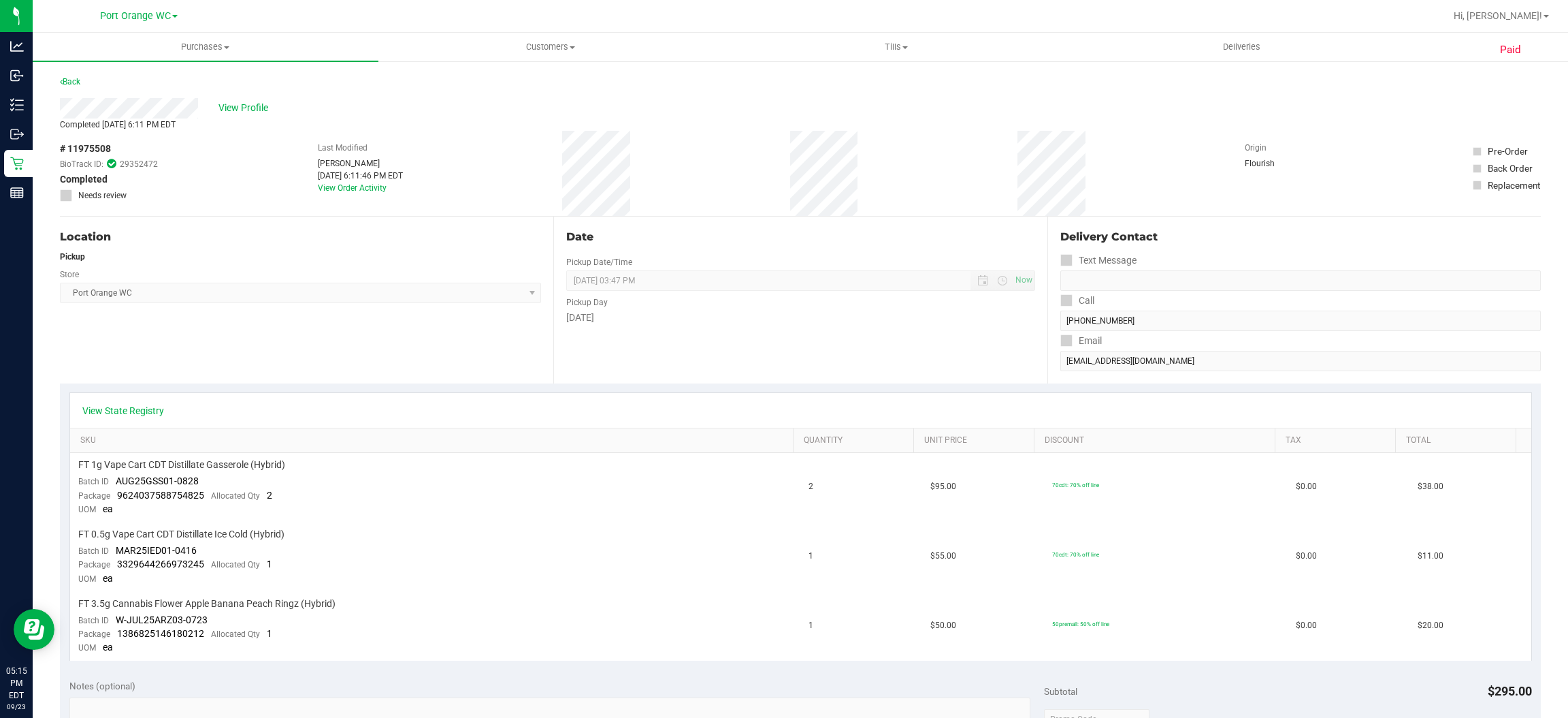
click at [81, 76] on div "Back" at bounding box center [70, 81] width 20 height 16
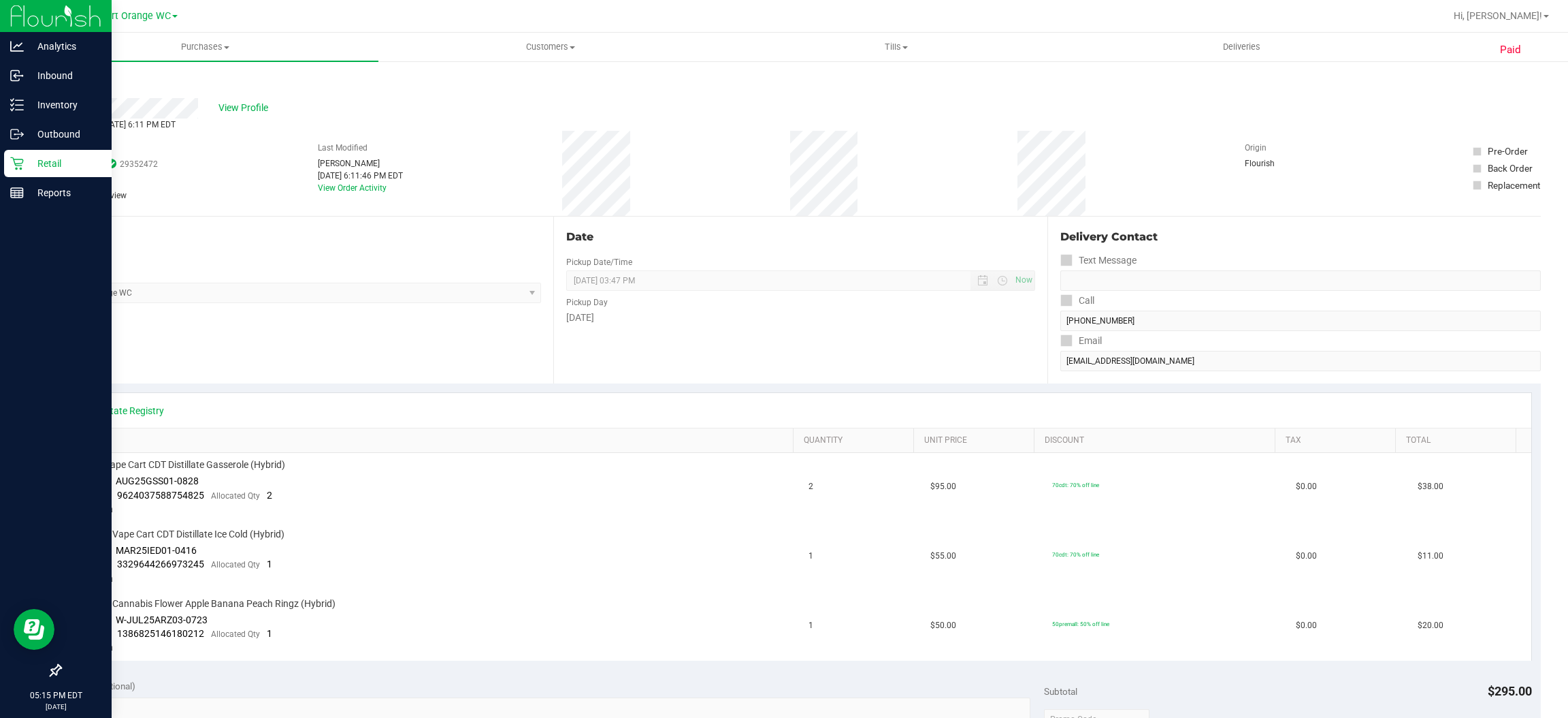
click at [54, 155] on p "Retail" at bounding box center [65, 163] width 82 height 16
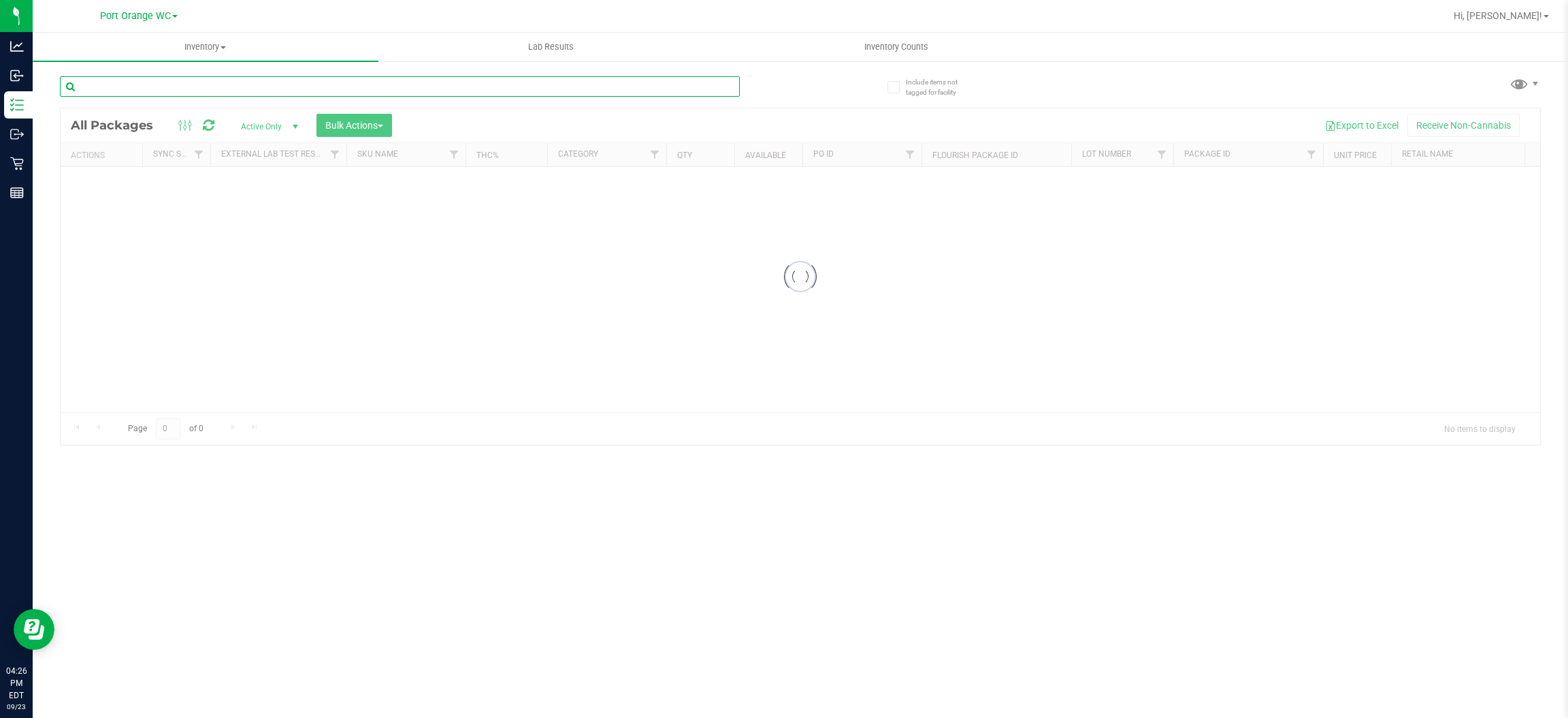
click at [314, 90] on input "text" at bounding box center [400, 86] width 680 height 20
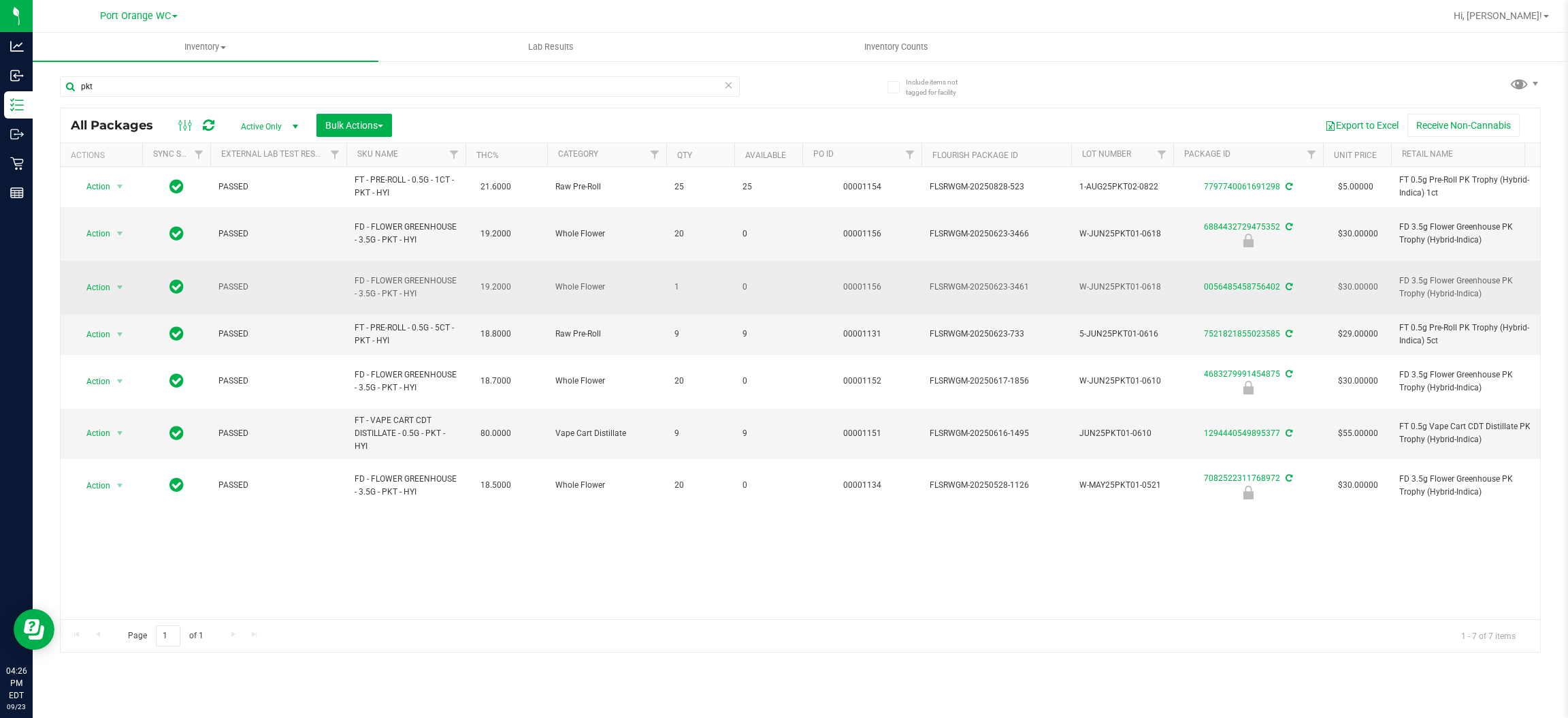
click at [385, 274] on span "FD - FLOWER GREENHOUSE - 3.5G - PKT - HYI" at bounding box center [405, 287] width 102 height 26
copy td "FD - FLOWER GREENHOUSE - 3.5G - PKT - HYI"
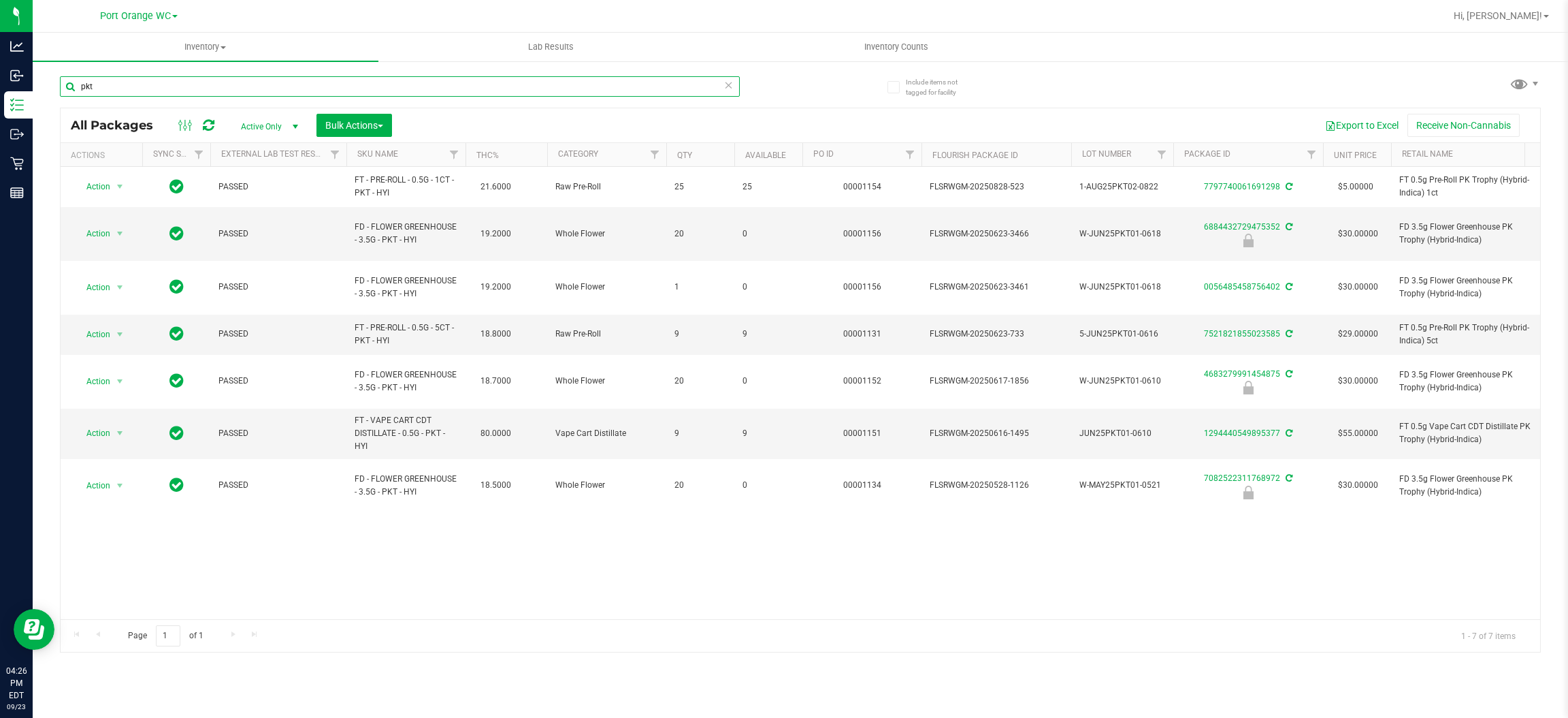
click at [278, 84] on input "pkt" at bounding box center [400, 86] width 680 height 20
click at [276, 79] on input "pkt" at bounding box center [400, 86] width 680 height 20
paste input "FD - FLOWER GREENHOUSE - 3.5G - PKT - HYI"
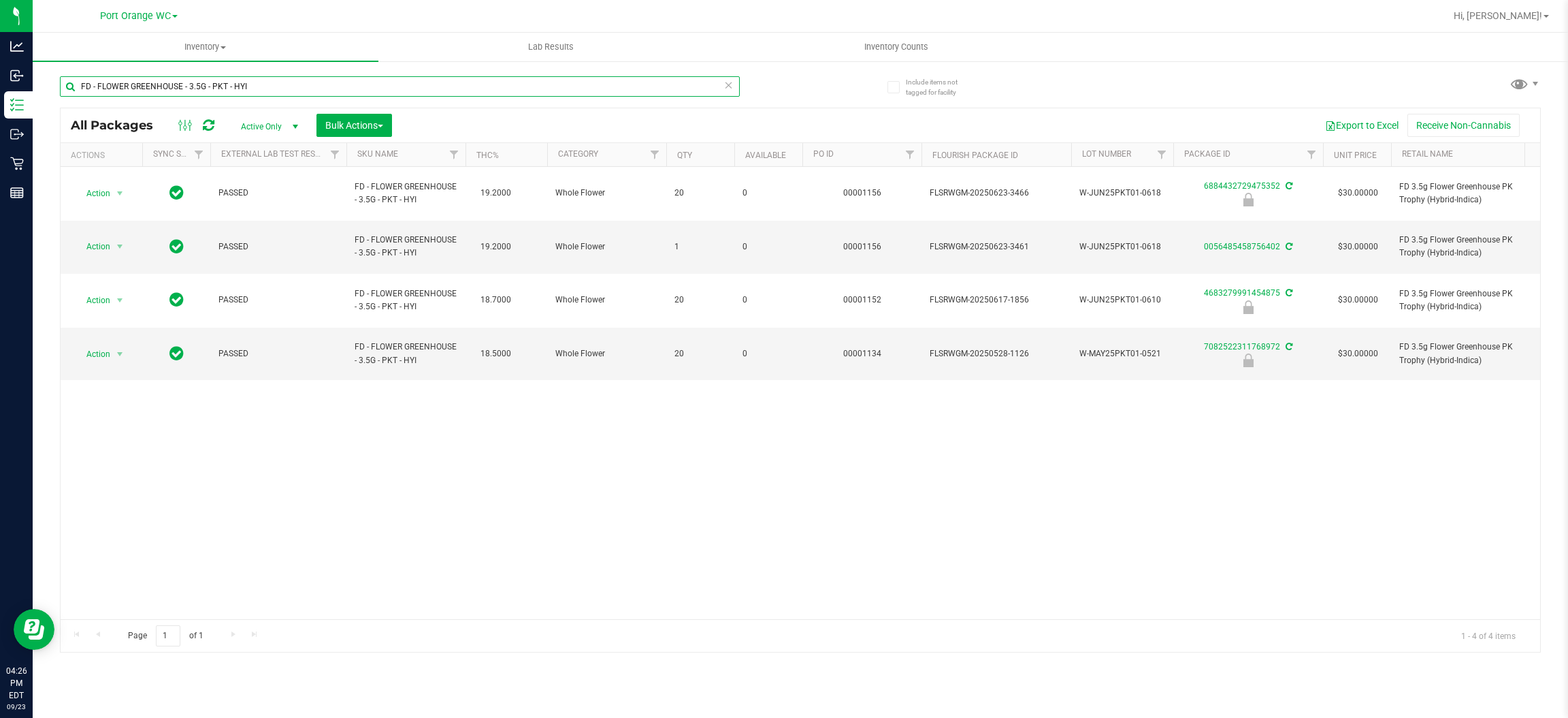
type input "FD - FLOWER GREENHOUSE - 3.5G - PKT - HYI"
